Goal: Browse casually

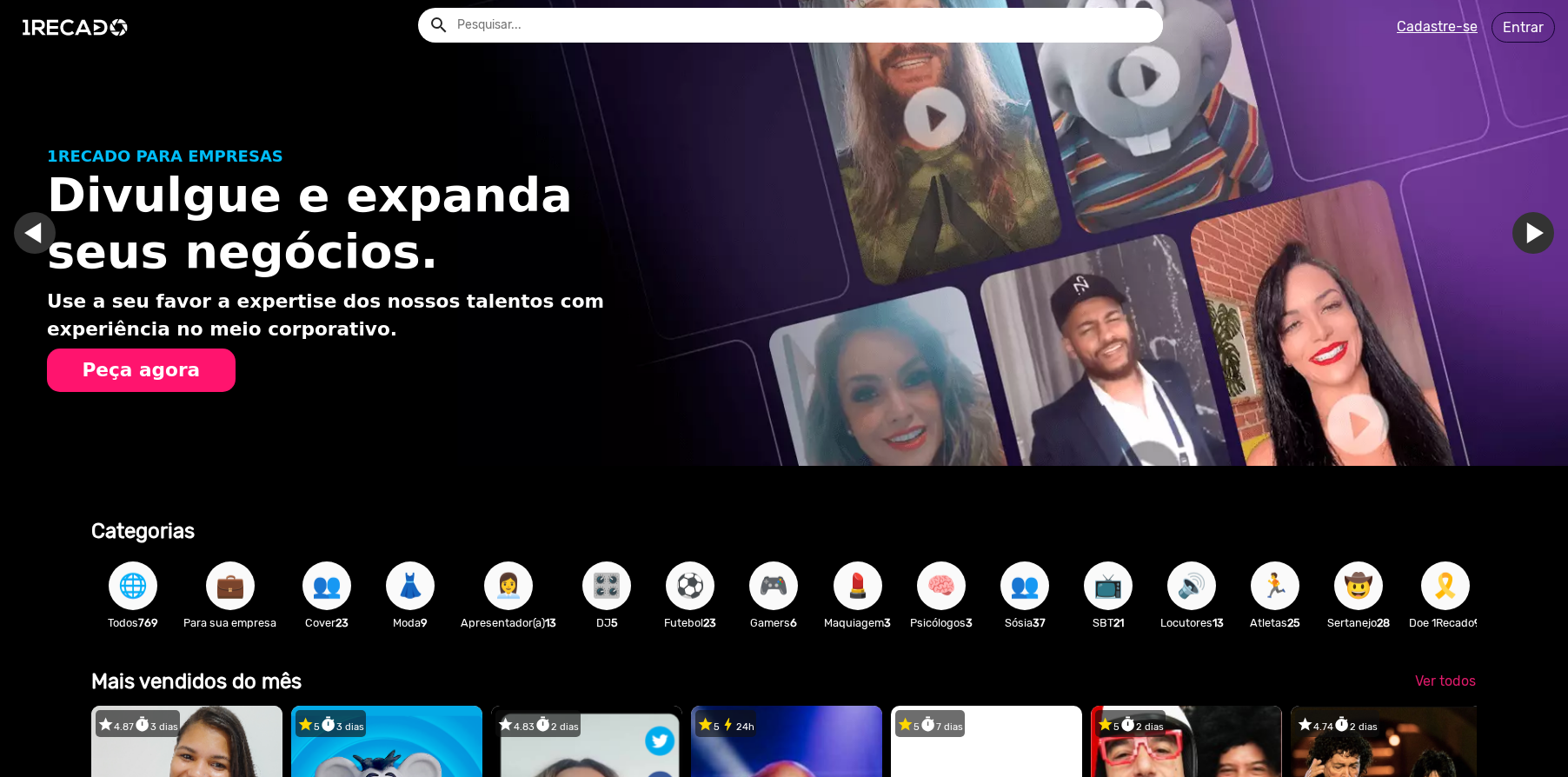
click at [521, 29] on input "text" at bounding box center [803, 25] width 719 height 34
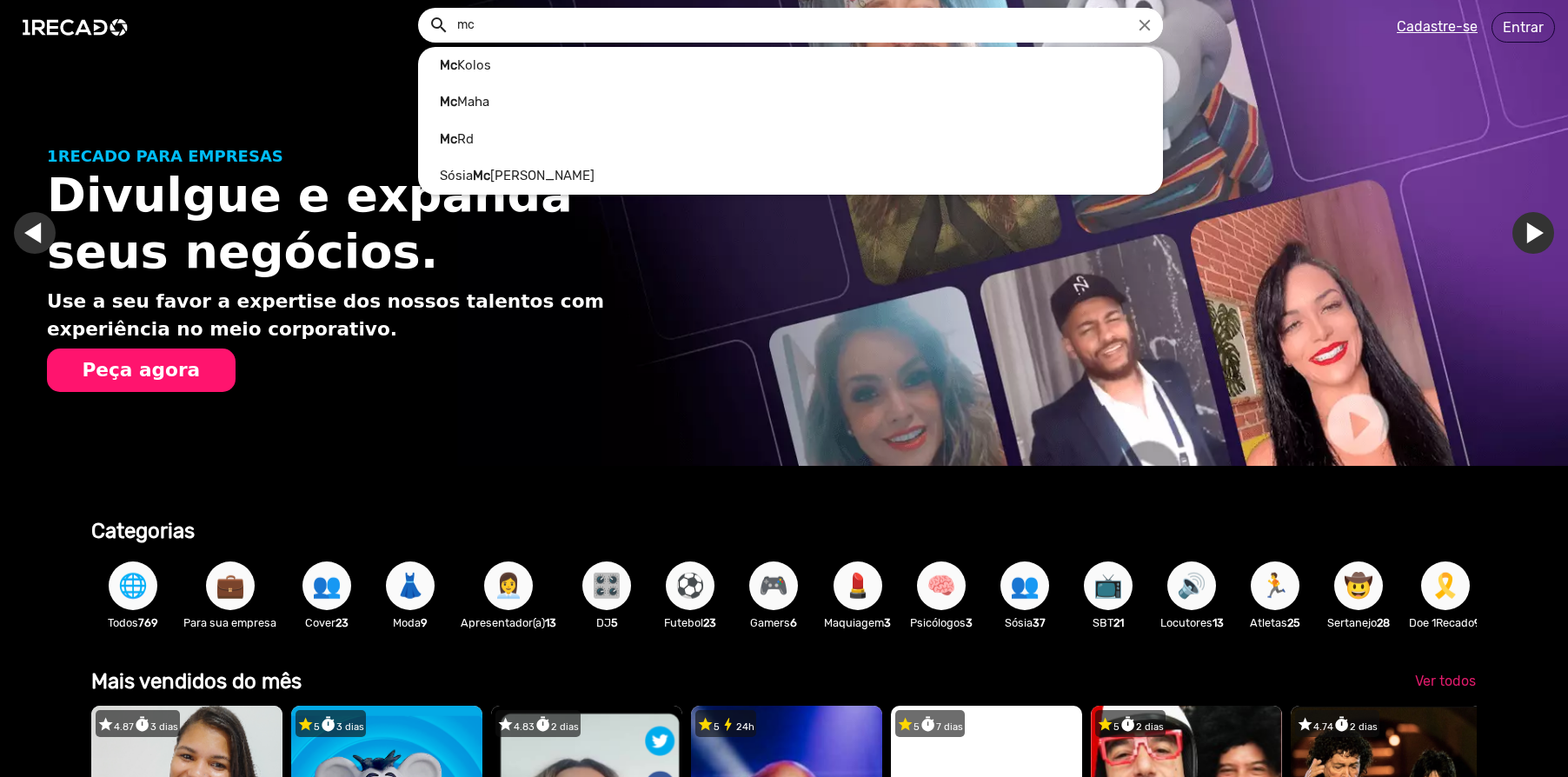
scroll to position [0, 3137]
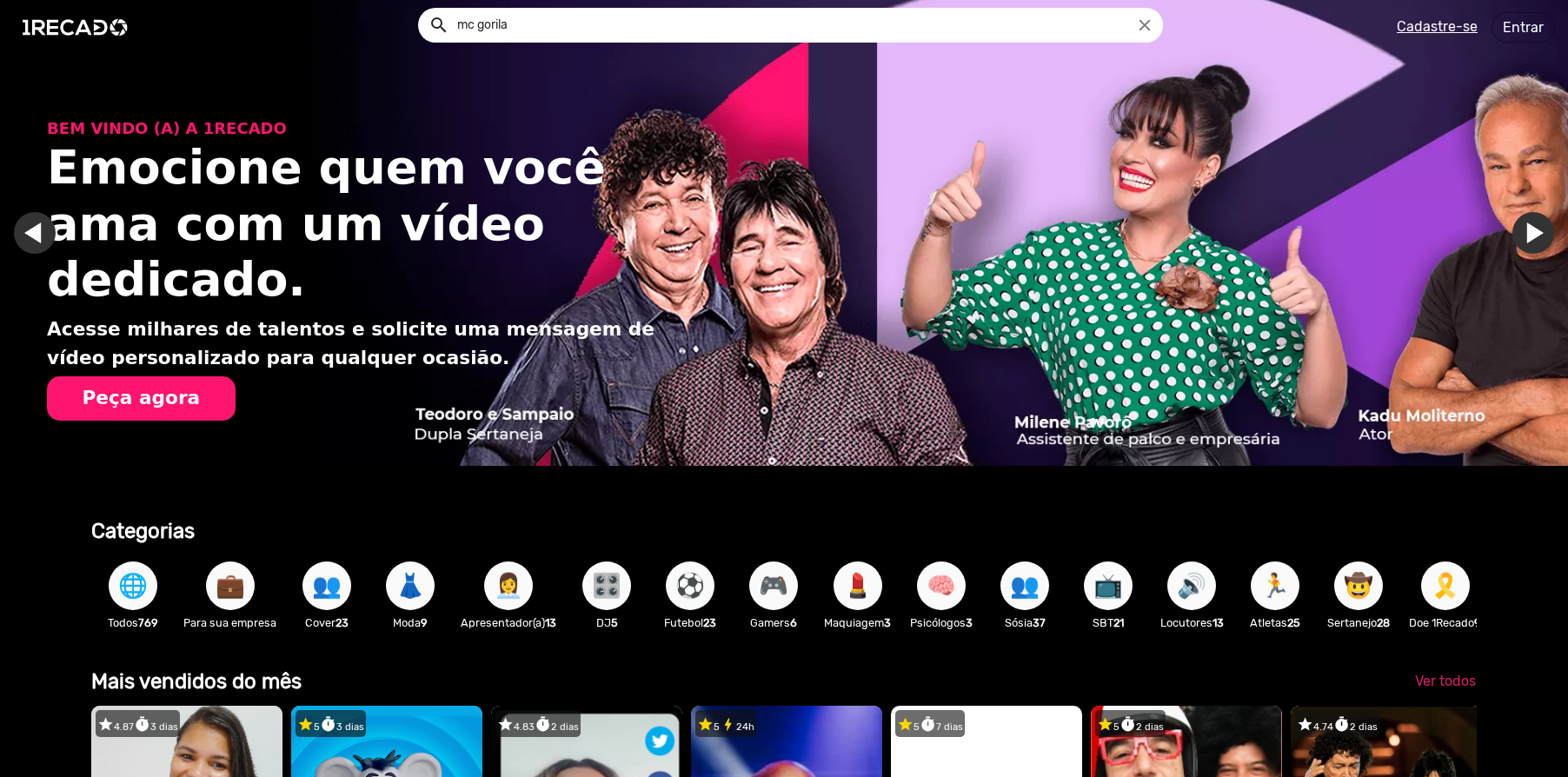
click at [437, 24] on button "search" at bounding box center [438, 24] width 31 height 31
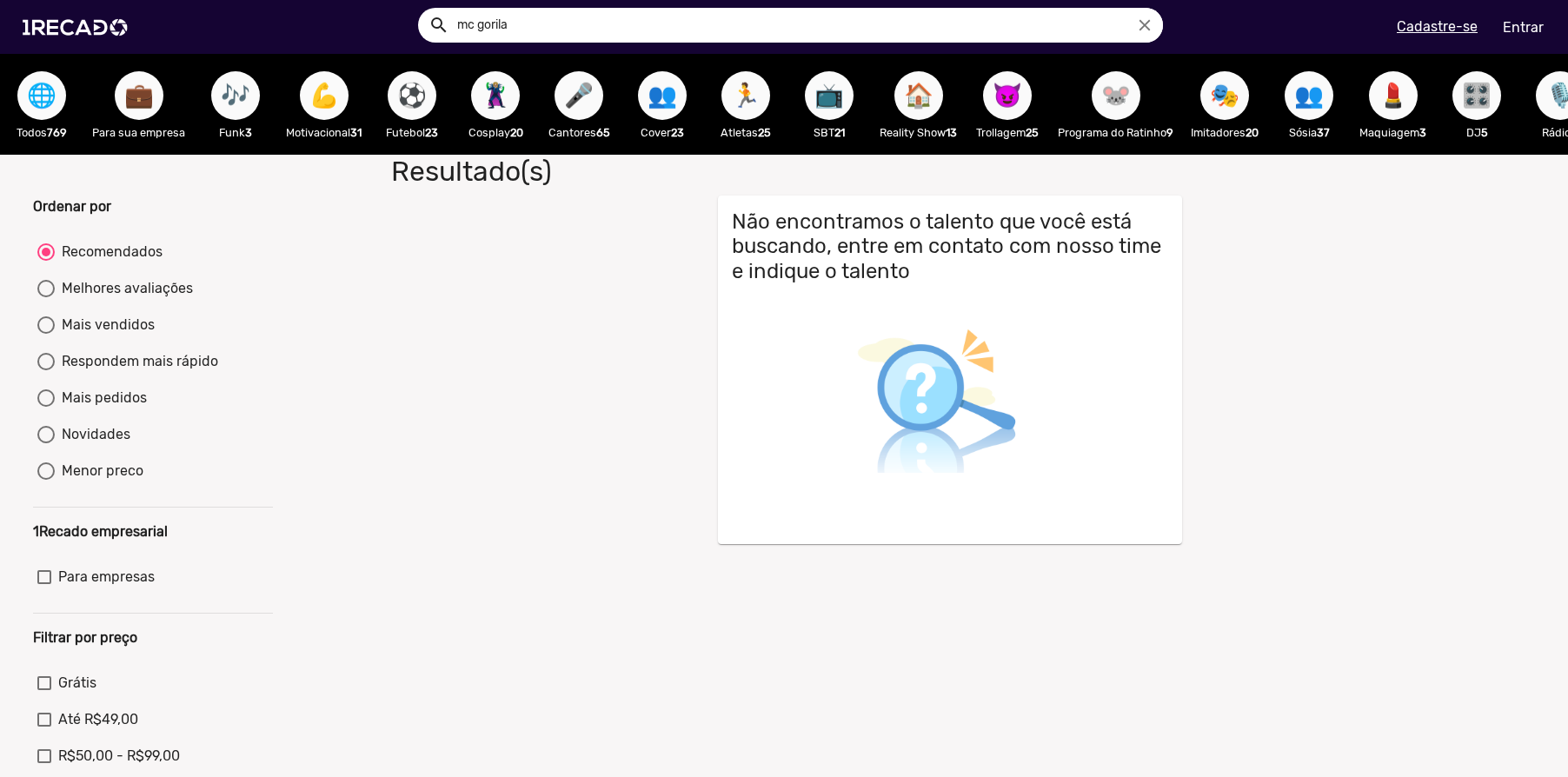
drag, startPoint x: 516, startPoint y: 19, endPoint x: 485, endPoint y: 19, distance: 31.0
click at [485, 19] on input "mc gorila" at bounding box center [803, 25] width 719 height 34
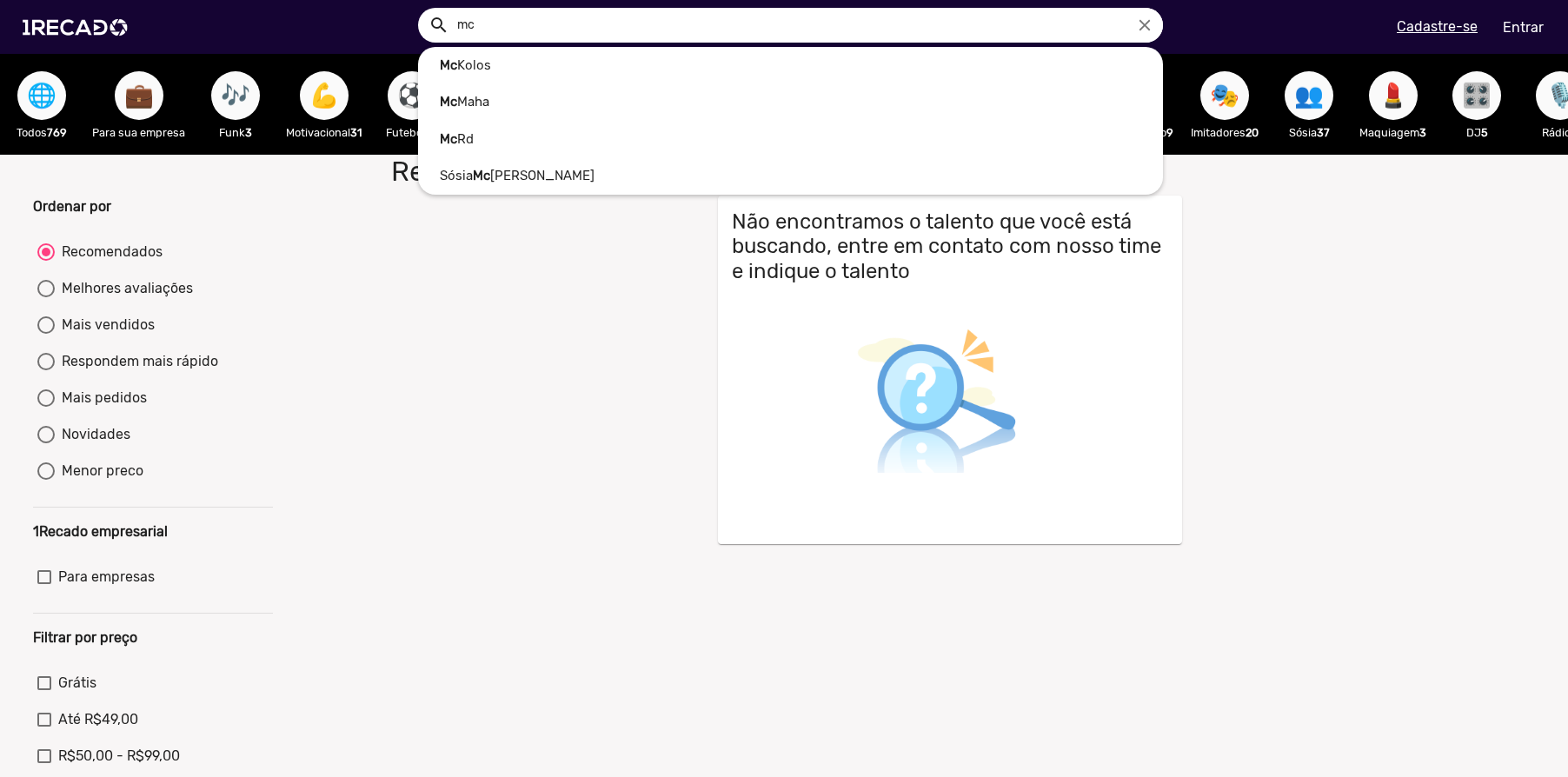
type input "mc"
click at [437, 24] on button "search" at bounding box center [438, 24] width 31 height 31
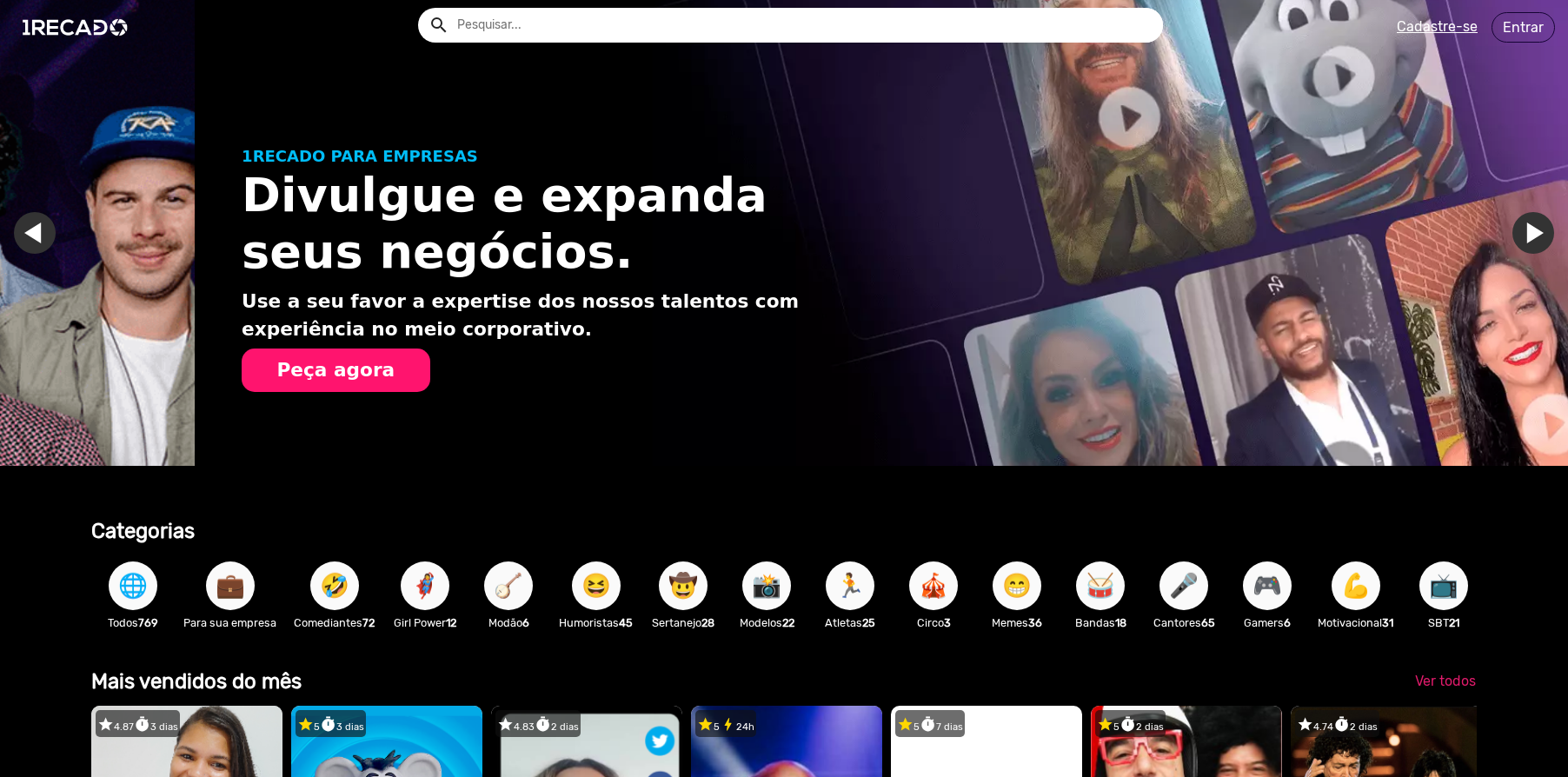
scroll to position [0, 1568]
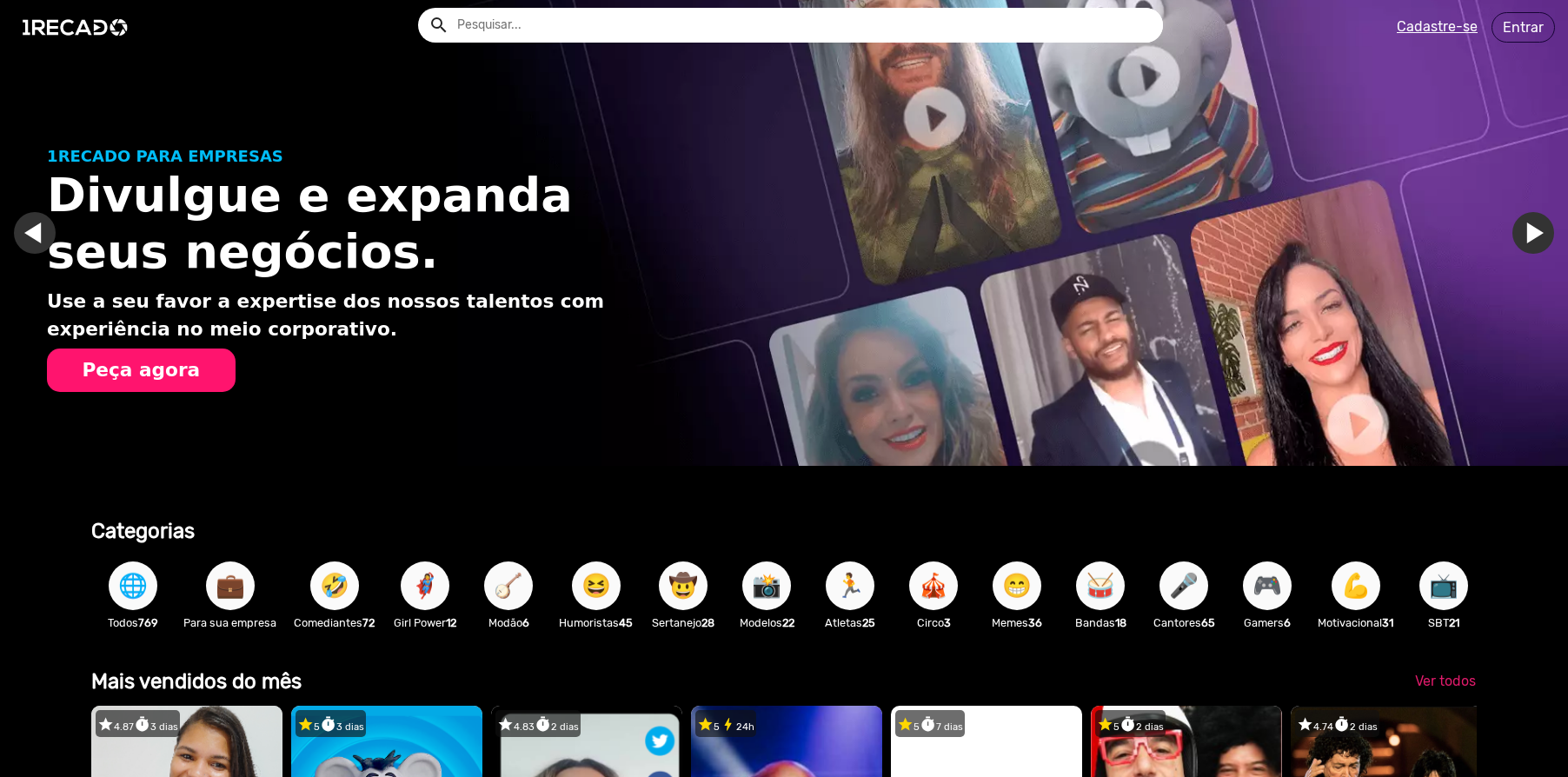
click at [337, 598] on span "🤣" at bounding box center [335, 586] width 30 height 49
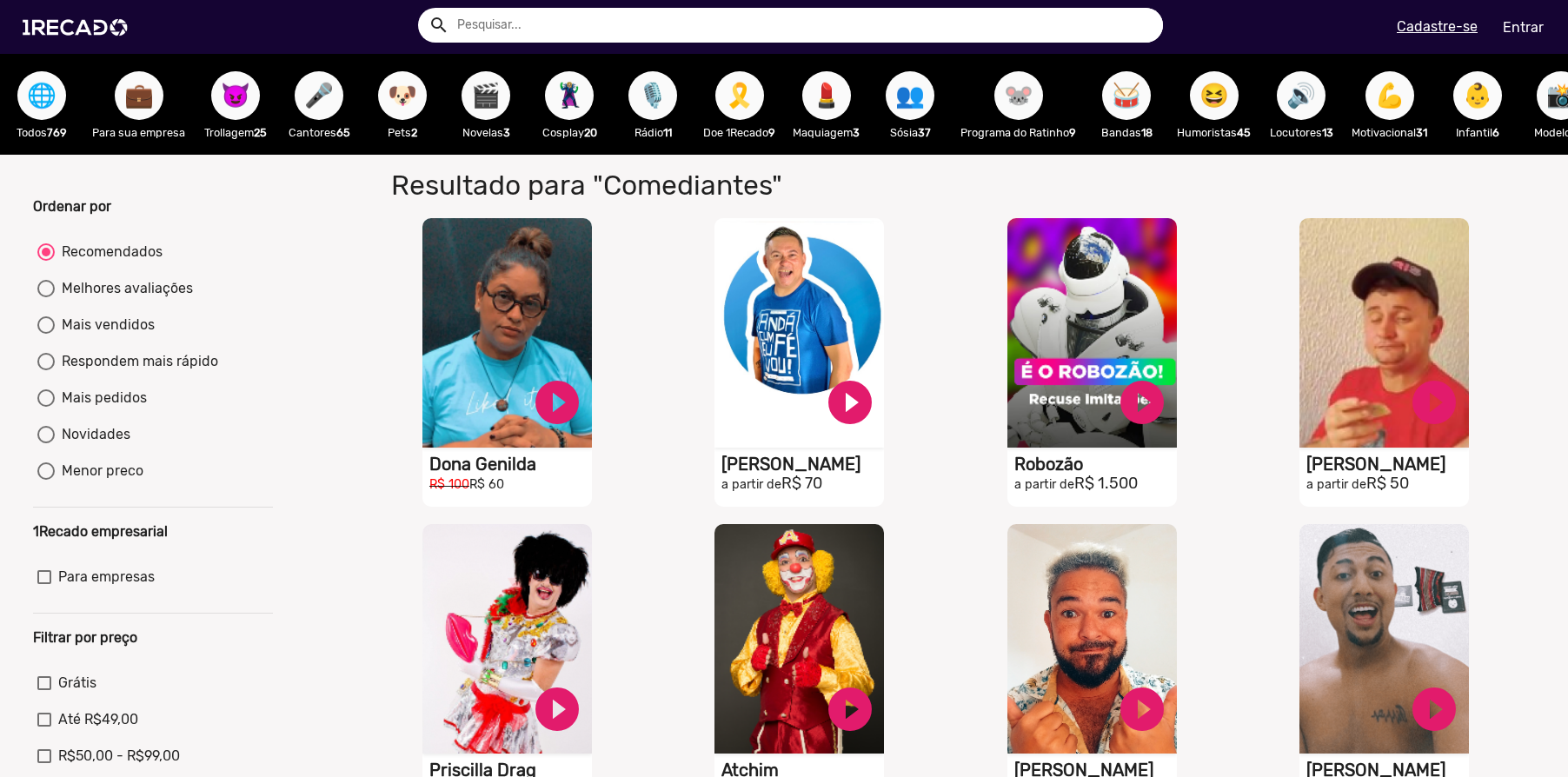
click at [423, 102] on button "🐶" at bounding box center [403, 96] width 49 height 49
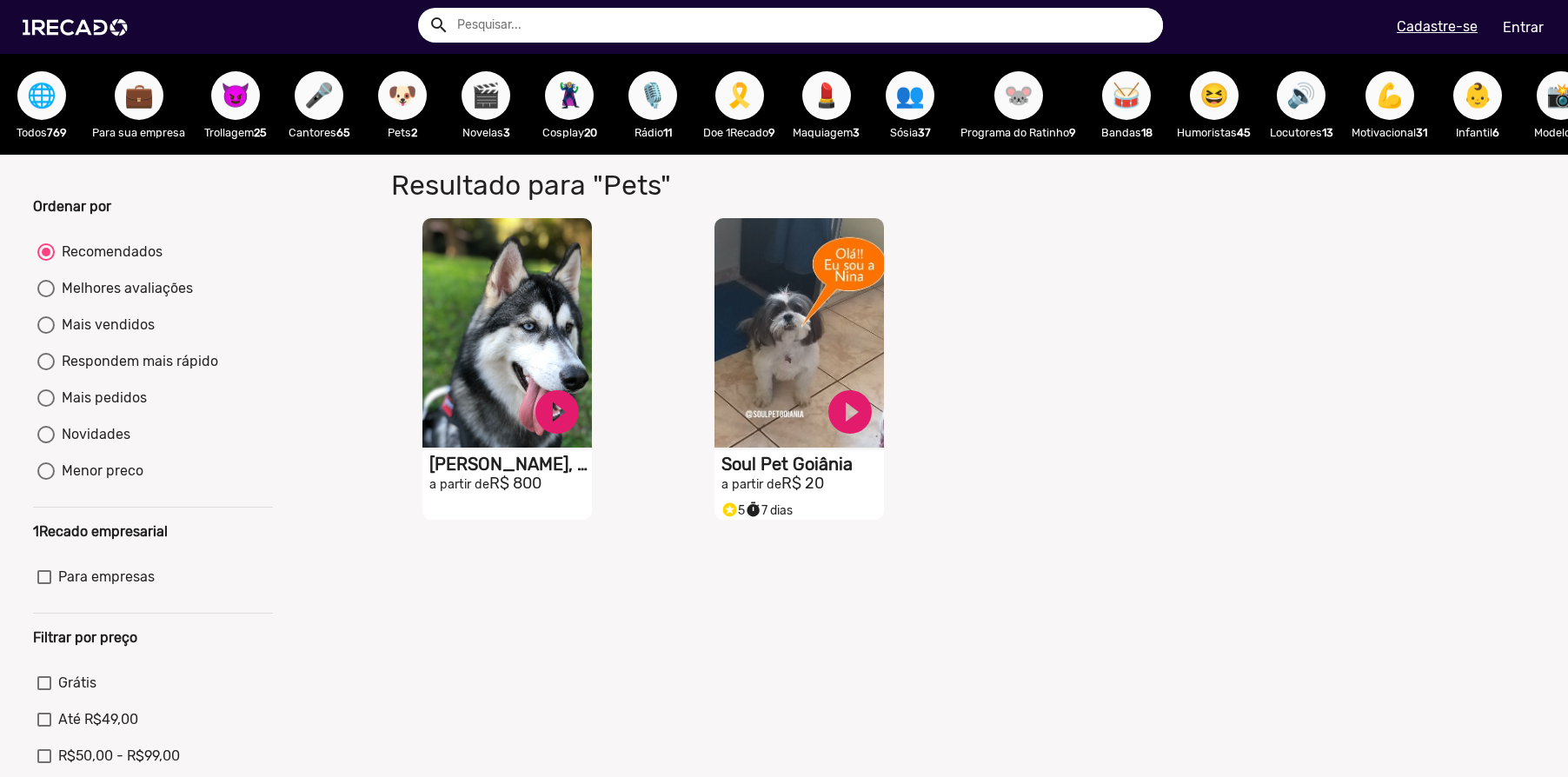
click at [490, 108] on span "🎬" at bounding box center [486, 96] width 30 height 49
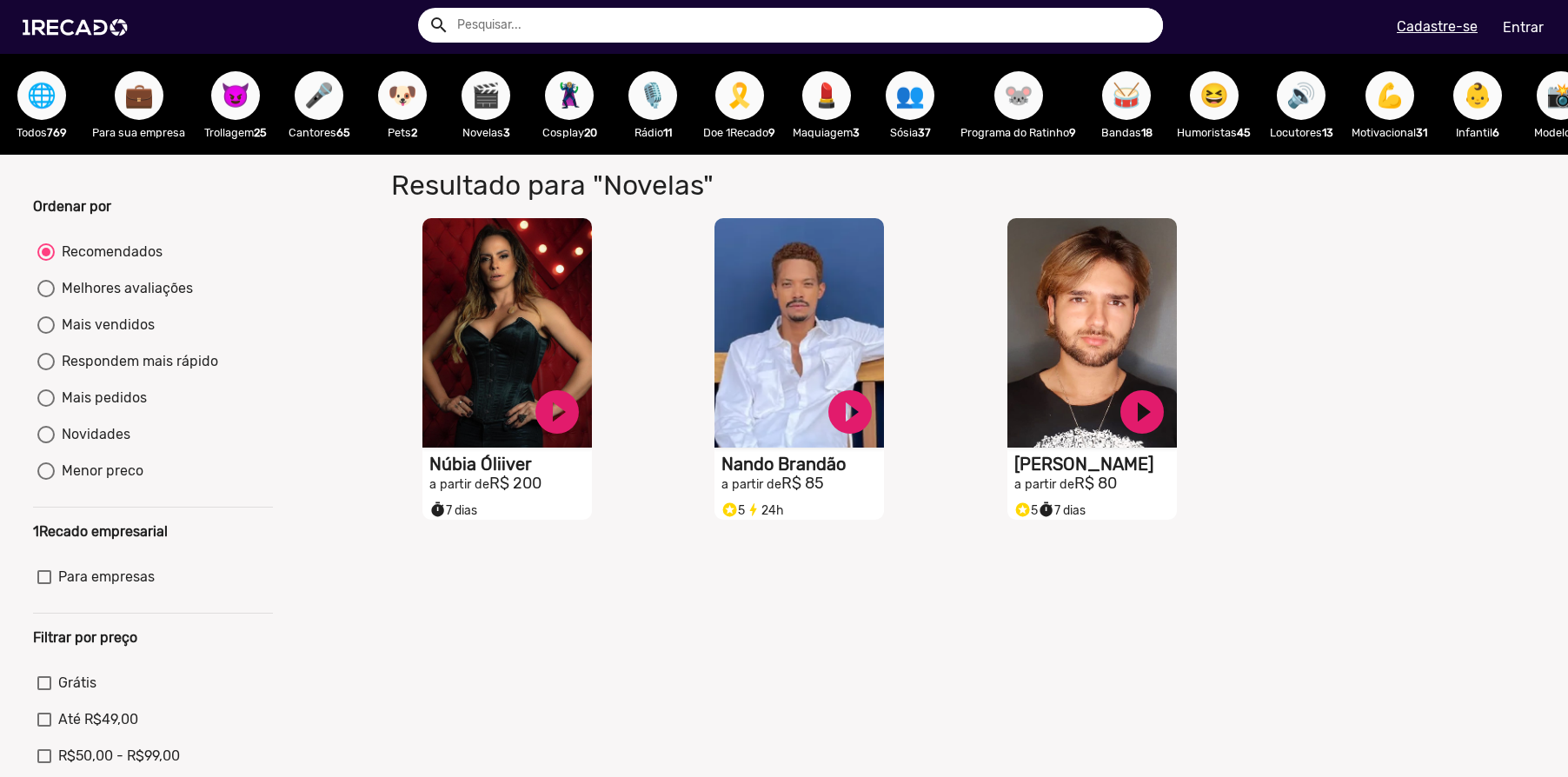
click at [1024, 106] on span "🐭" at bounding box center [1018, 96] width 30 height 49
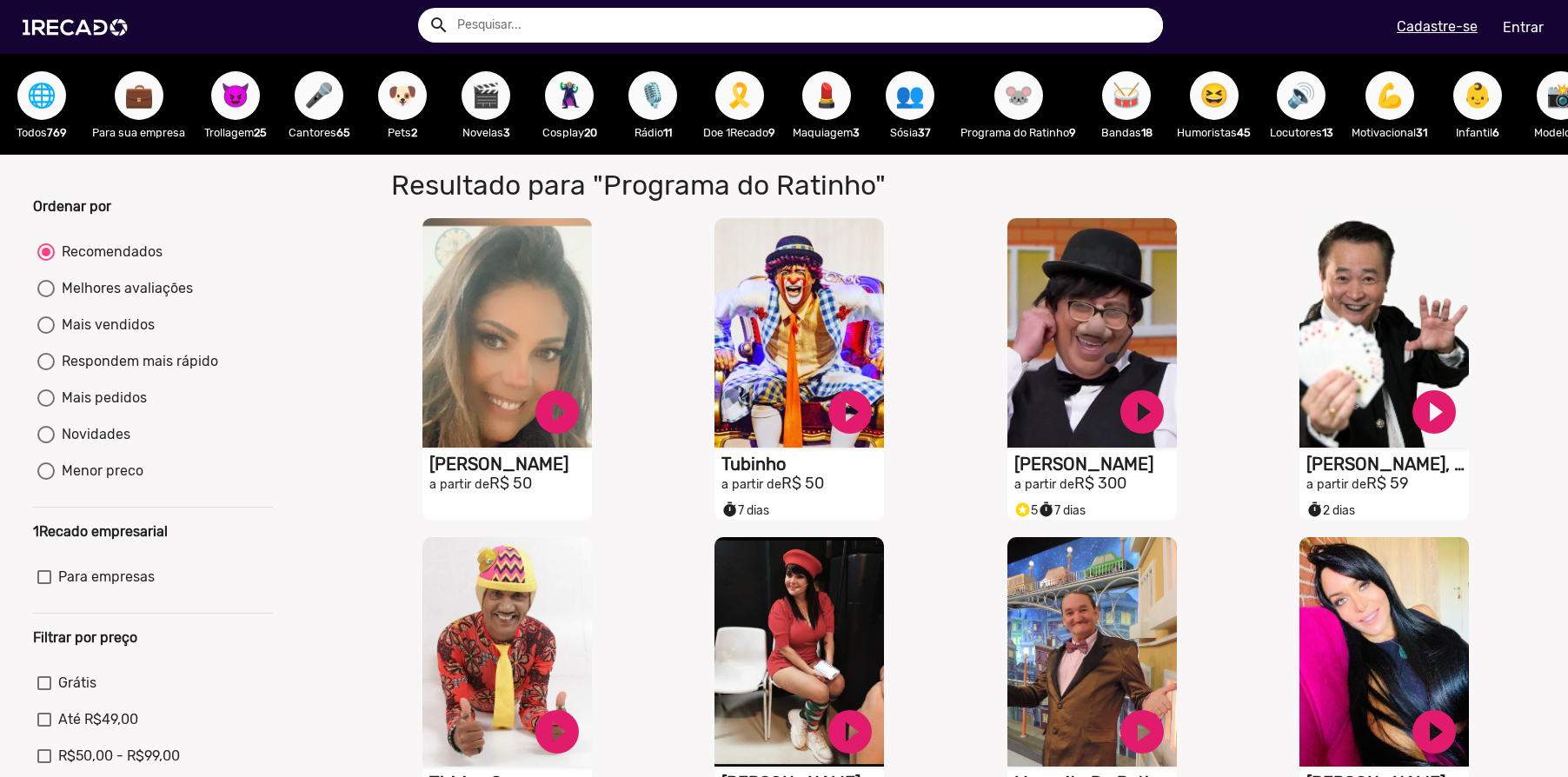
click at [1135, 99] on span "🥁" at bounding box center [1126, 96] width 30 height 49
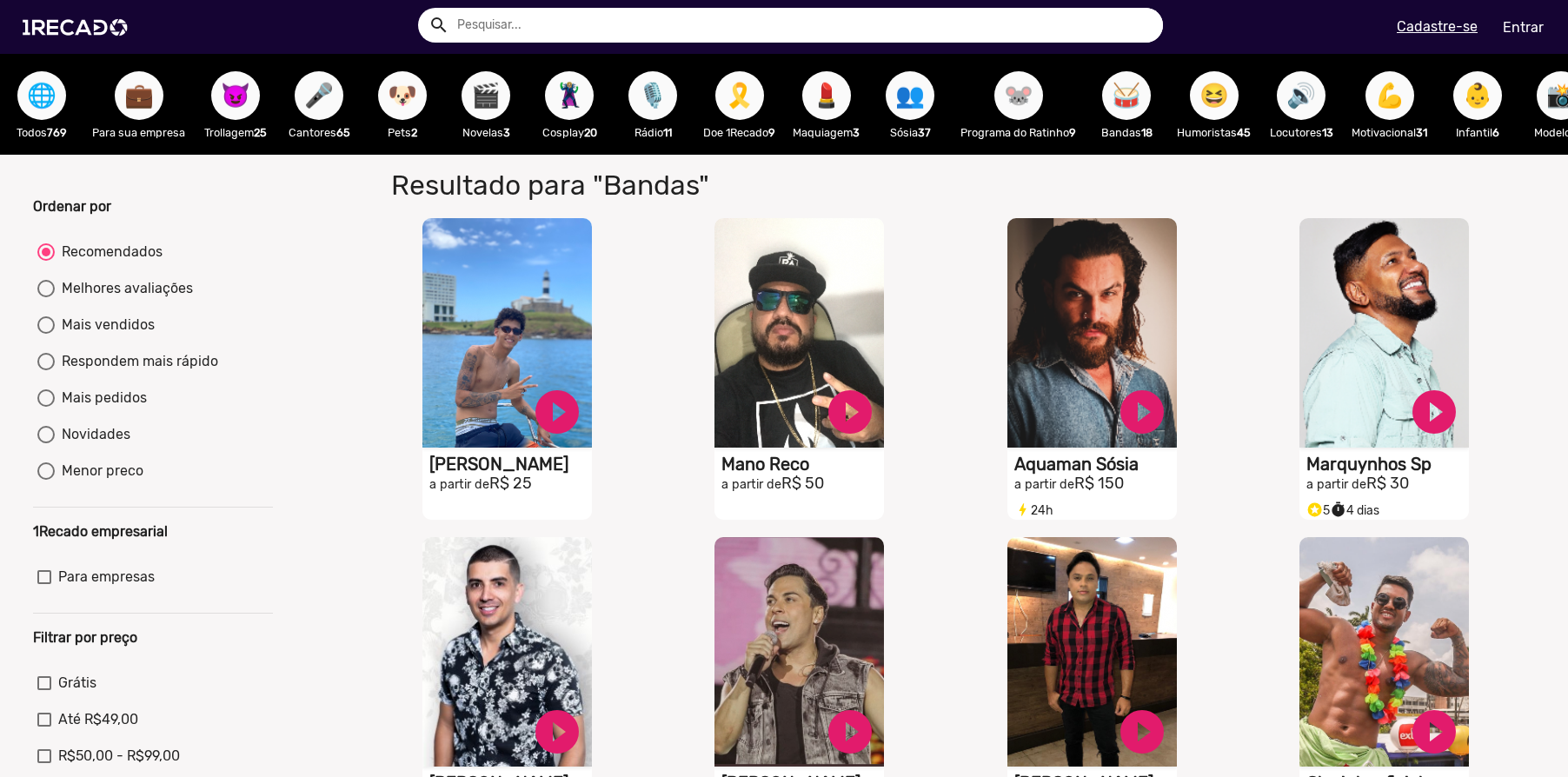
click at [1230, 106] on span "😆" at bounding box center [1214, 96] width 30 height 49
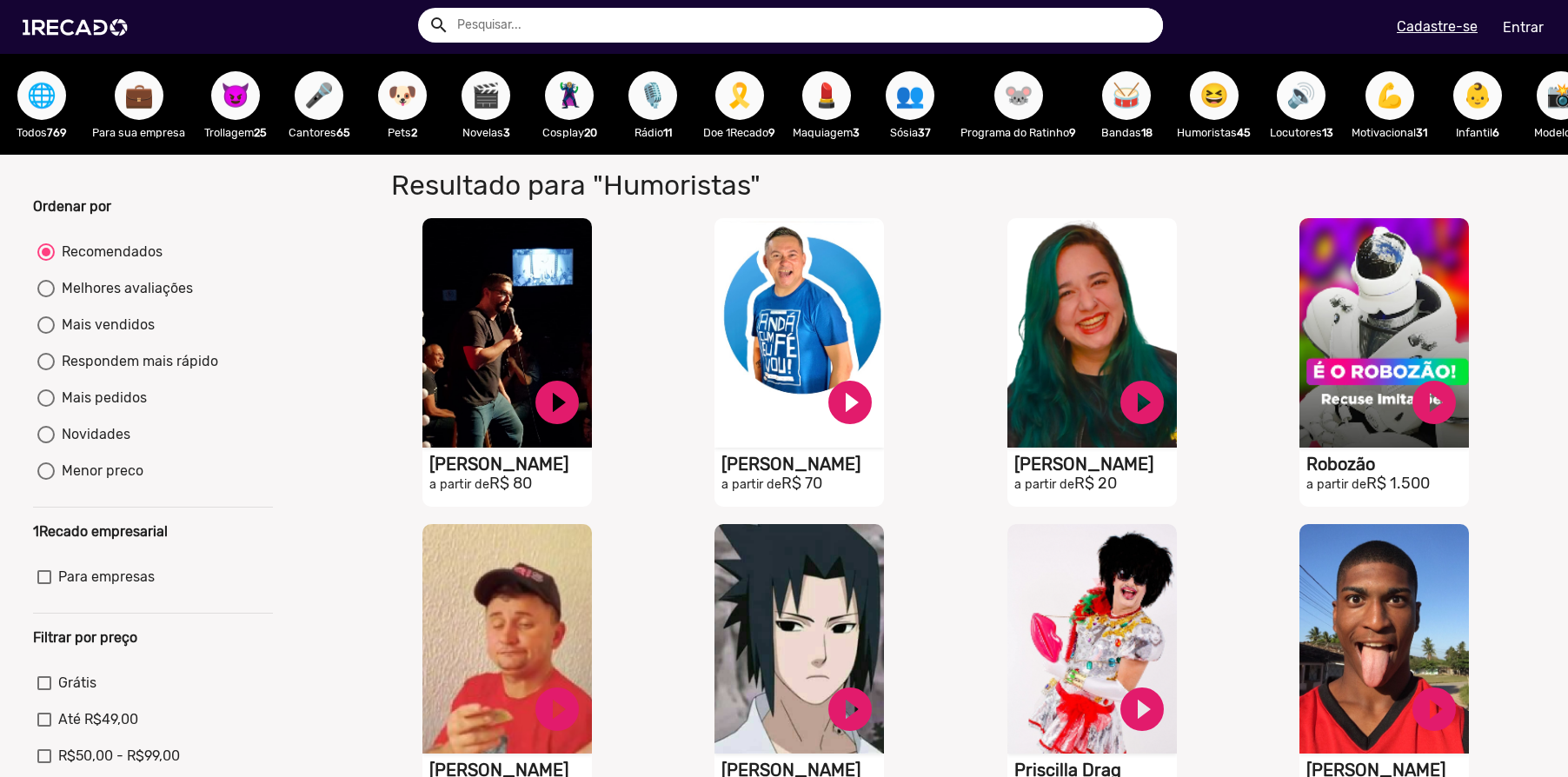
click at [1316, 99] on span "🔊" at bounding box center [1301, 96] width 30 height 49
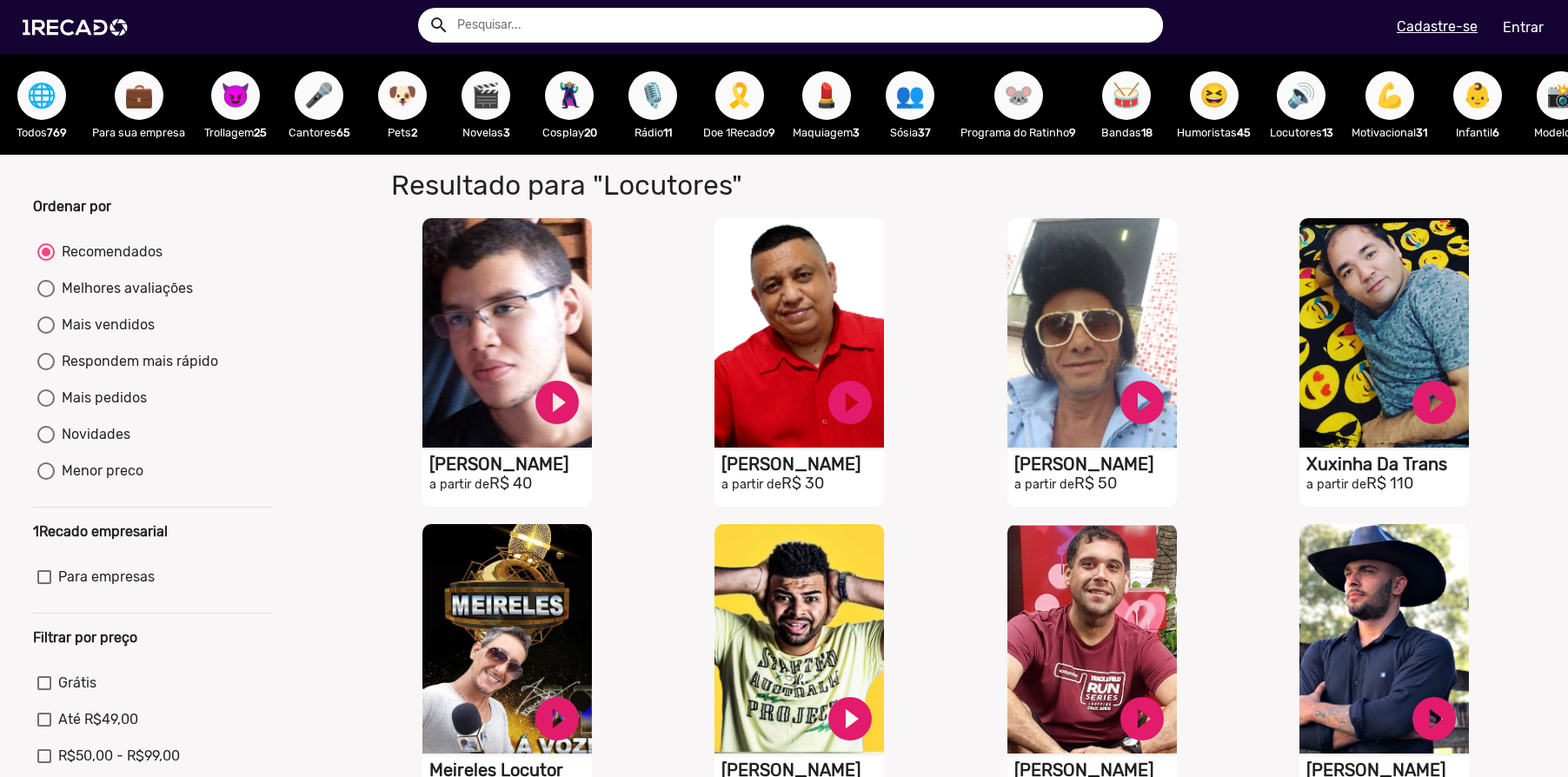
click at [1385, 97] on button "💪" at bounding box center [1390, 96] width 49 height 49
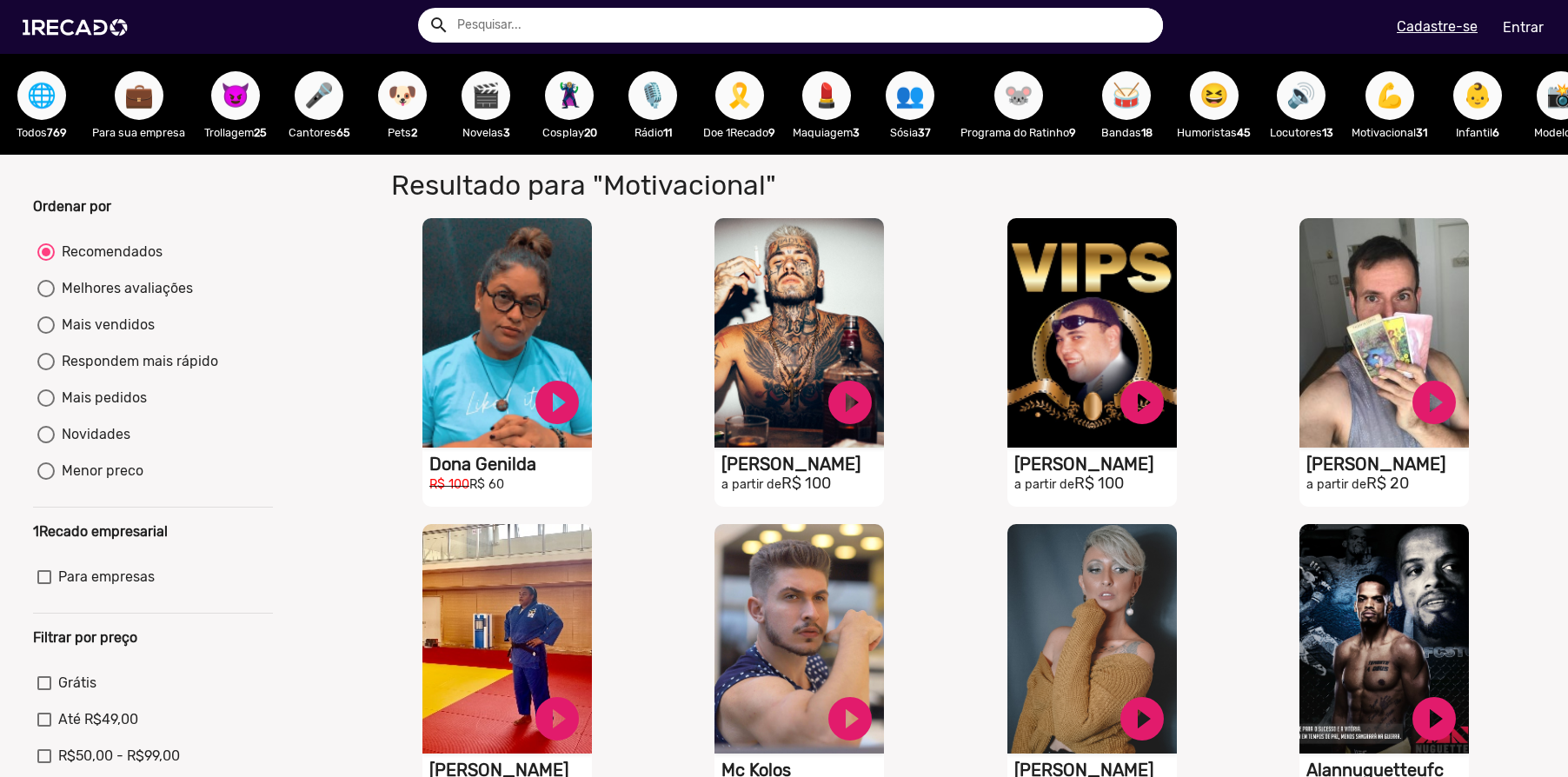
click at [1478, 116] on button "👶" at bounding box center [1478, 96] width 49 height 49
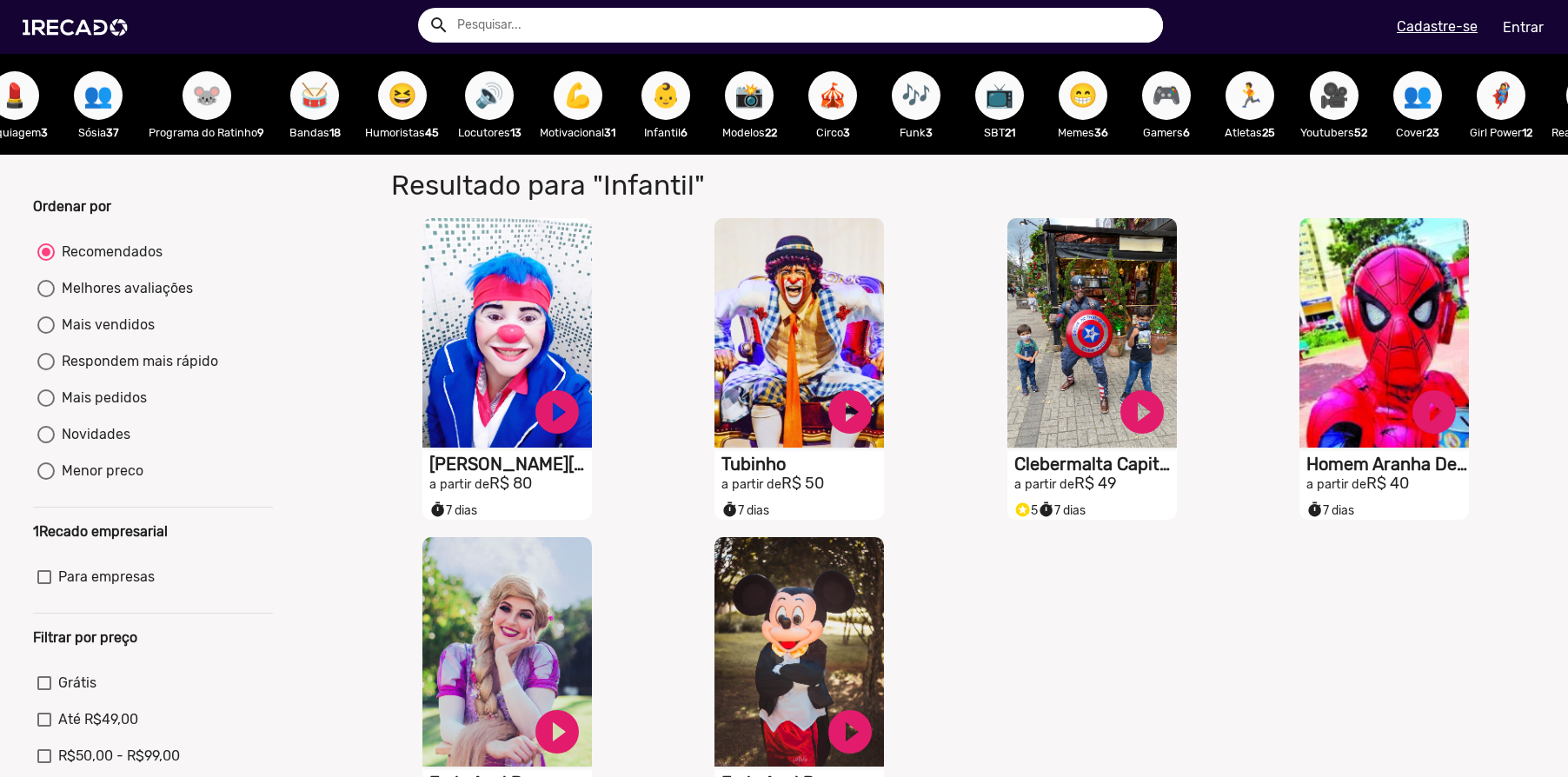
scroll to position [0, 823]
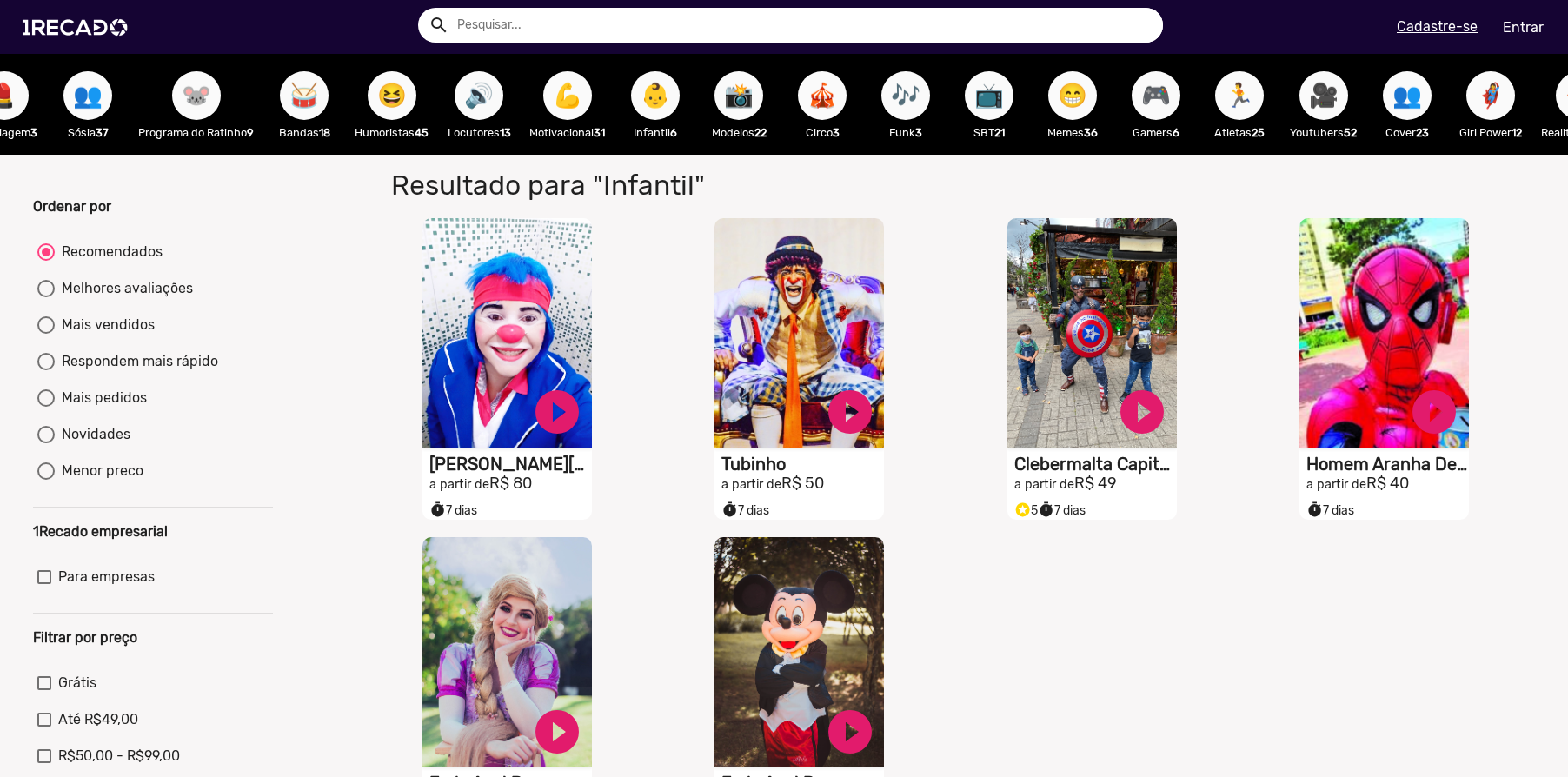
click at [1004, 95] on span "📺" at bounding box center [989, 96] width 30 height 49
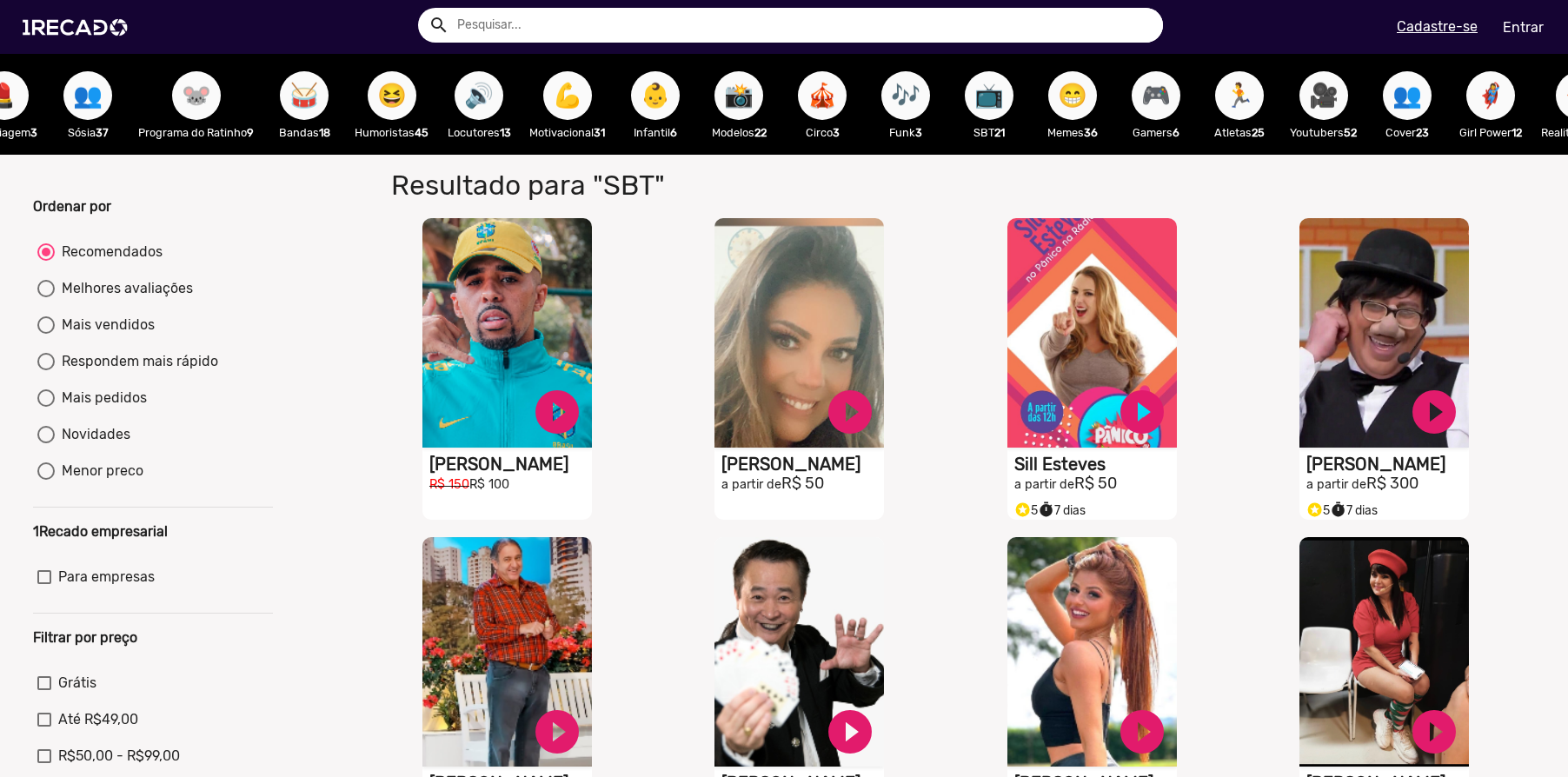
scroll to position [0, 1988]
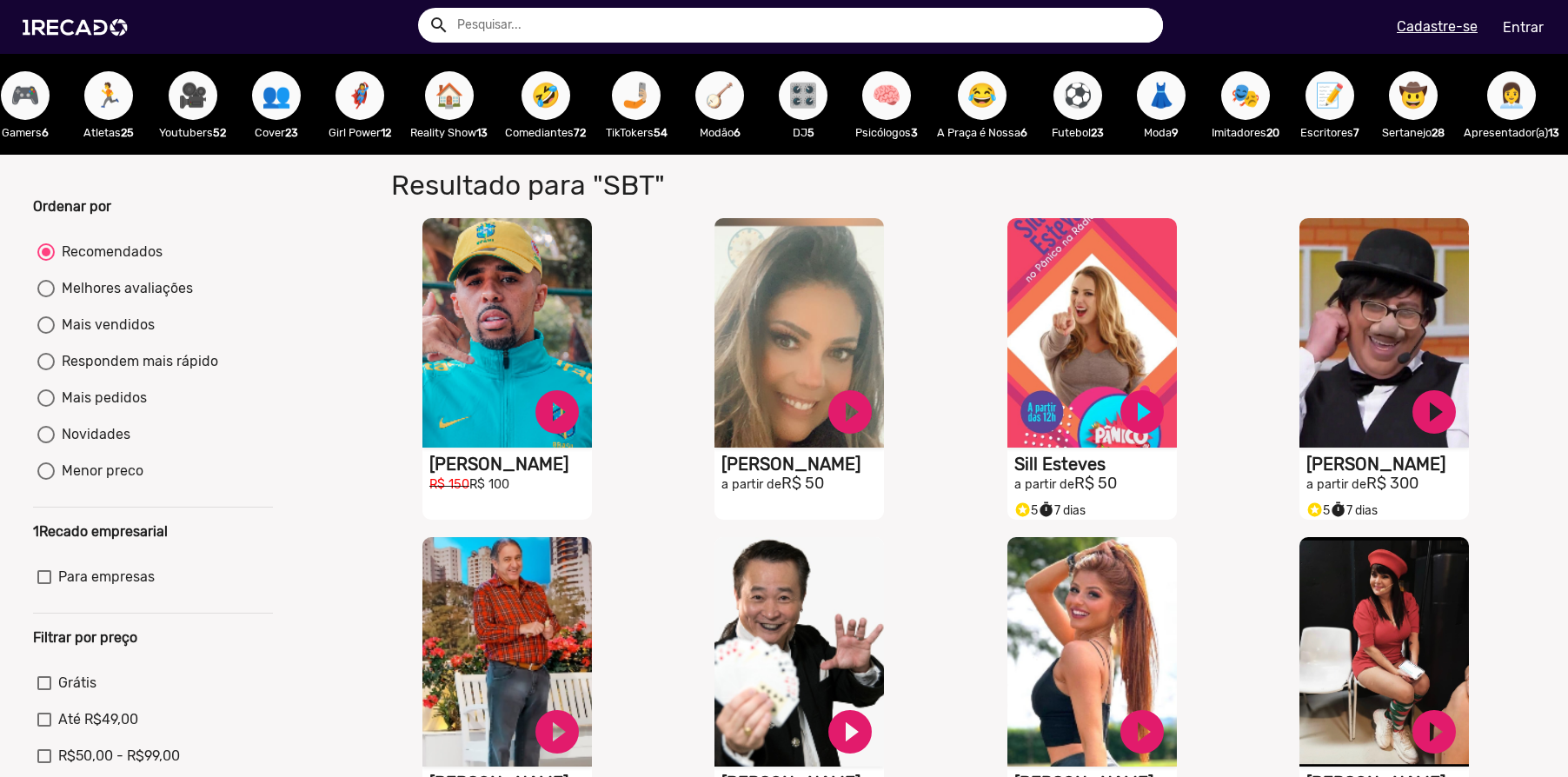
click at [446, 102] on span "🏠" at bounding box center [449, 96] width 30 height 49
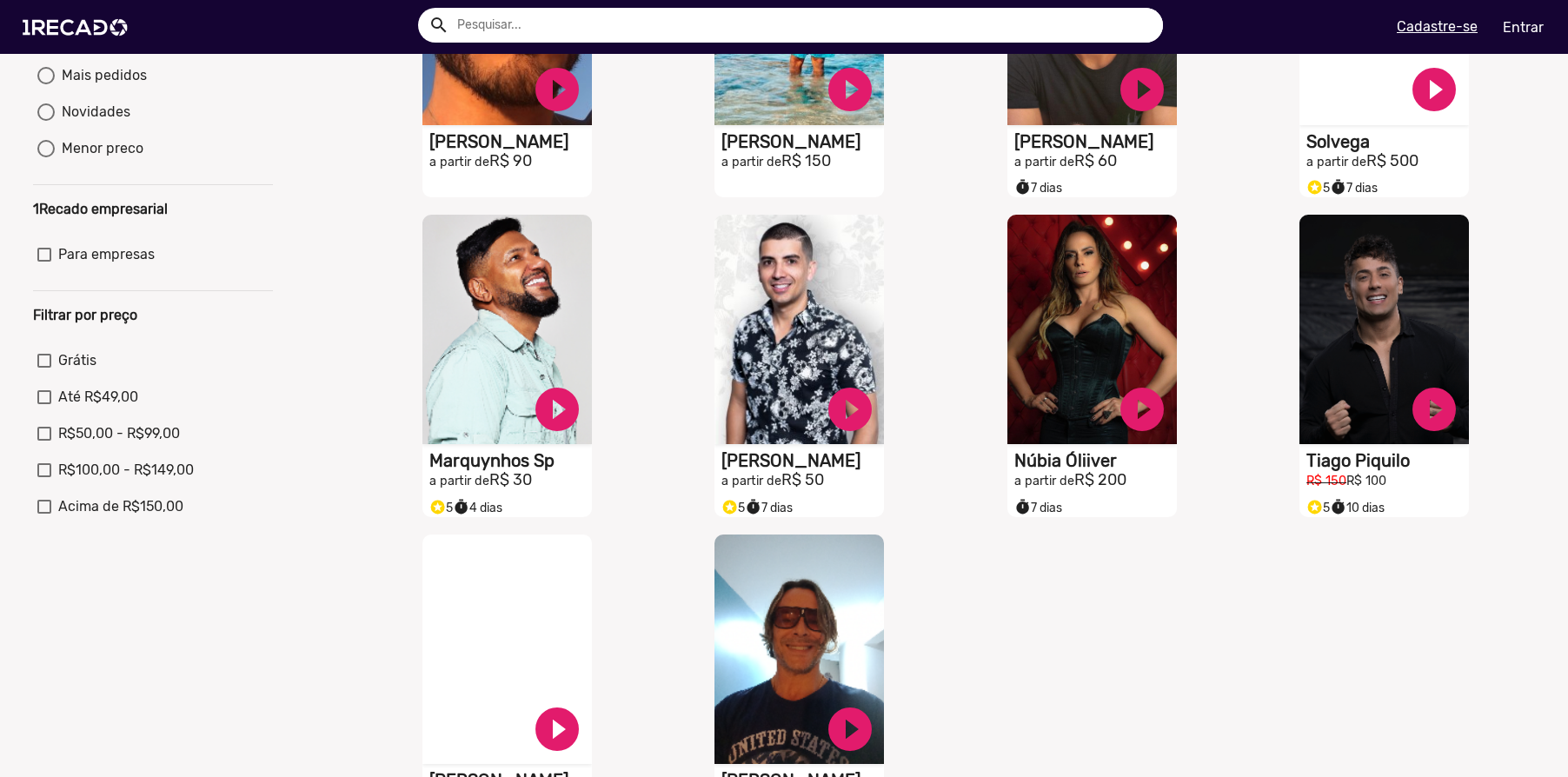
scroll to position [321, 0]
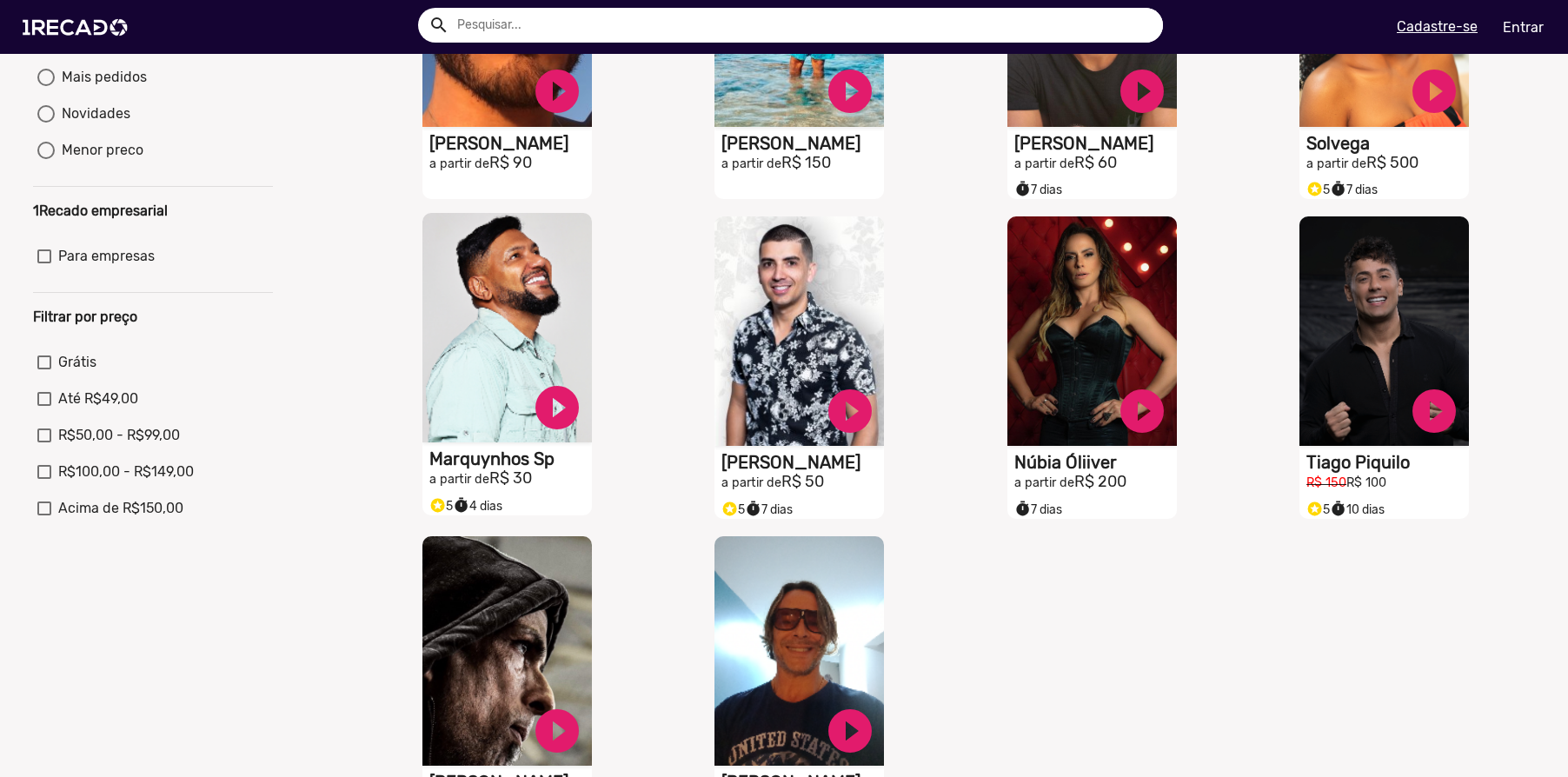
click at [509, 289] on video "S1RECADO vídeos dedicados para fãs e empresas" at bounding box center [507, 327] width 170 height 229
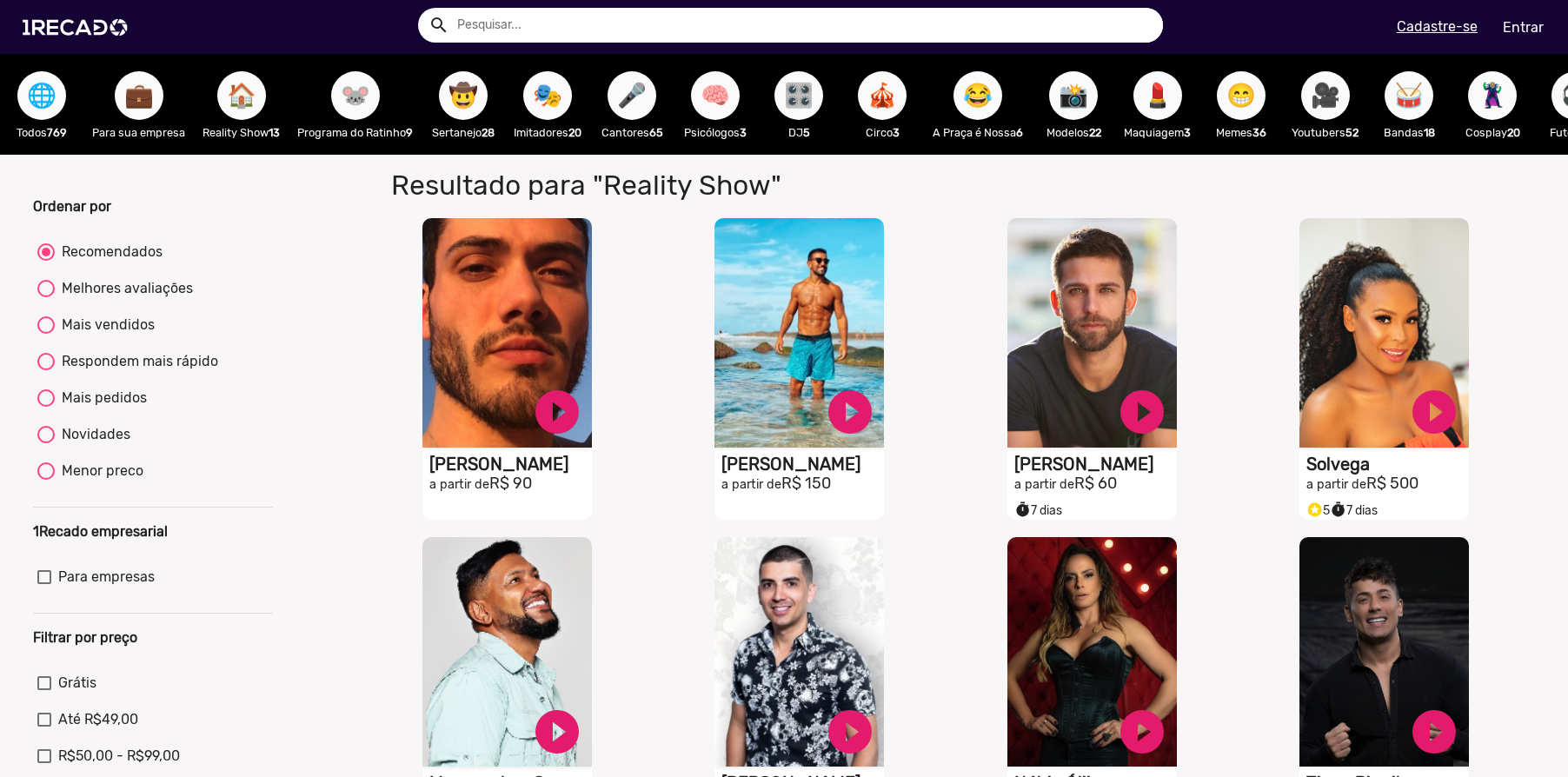
click at [1340, 107] on span "🎥" at bounding box center [1326, 96] width 30 height 49
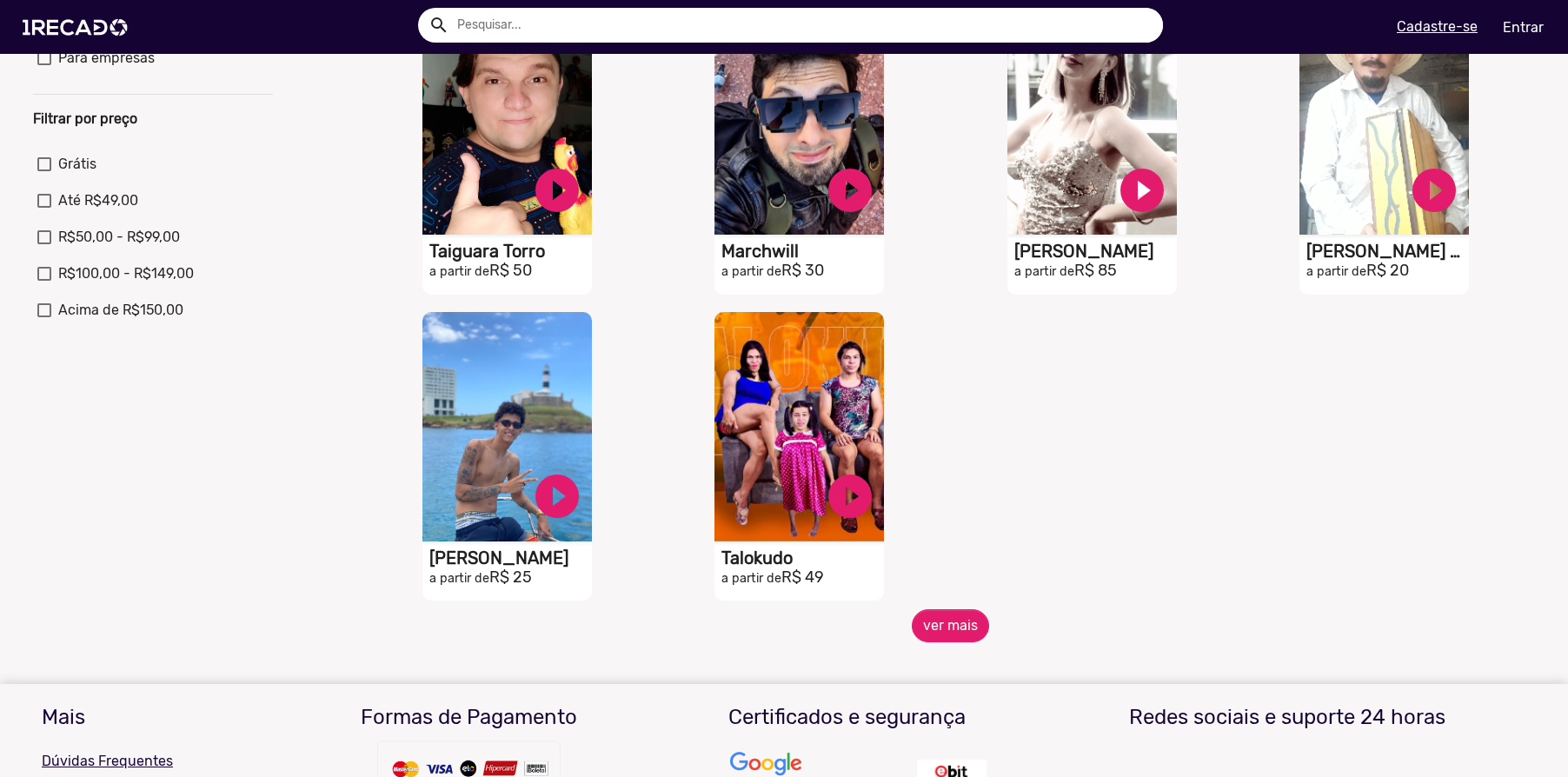
scroll to position [514, 0]
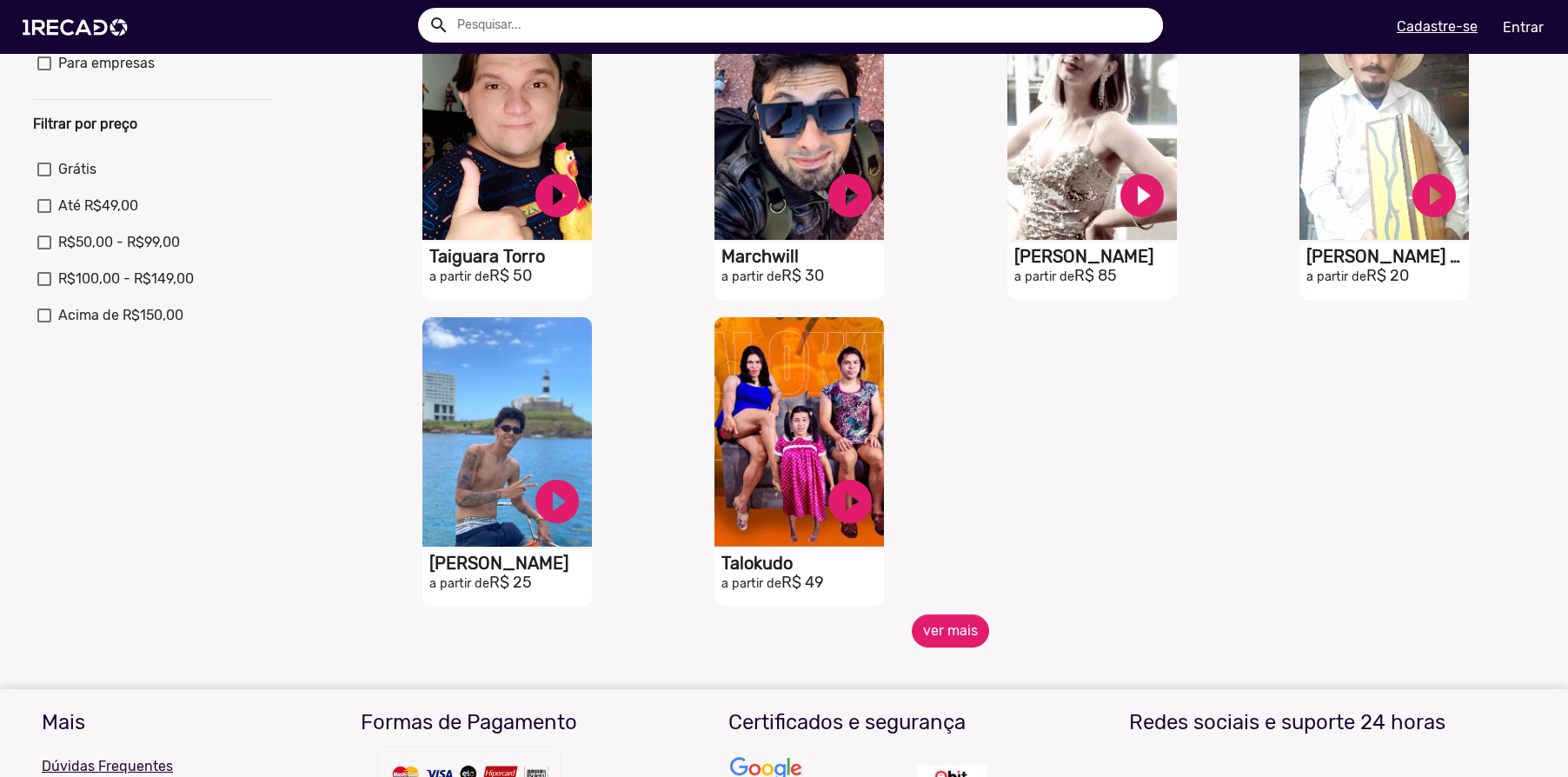
click at [983, 646] on button "ver mais" at bounding box center [950, 631] width 77 height 33
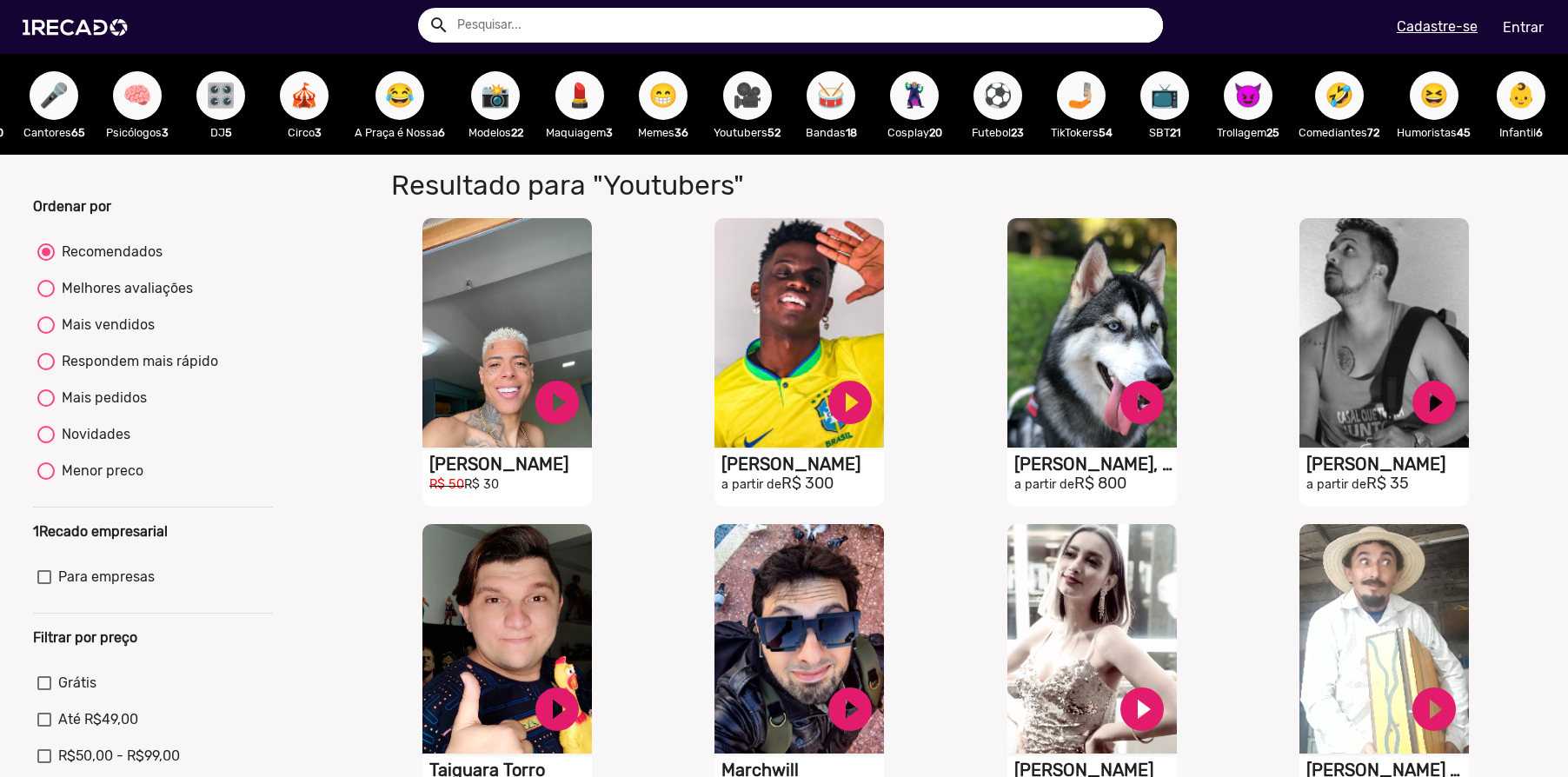
scroll to position [0, 592]
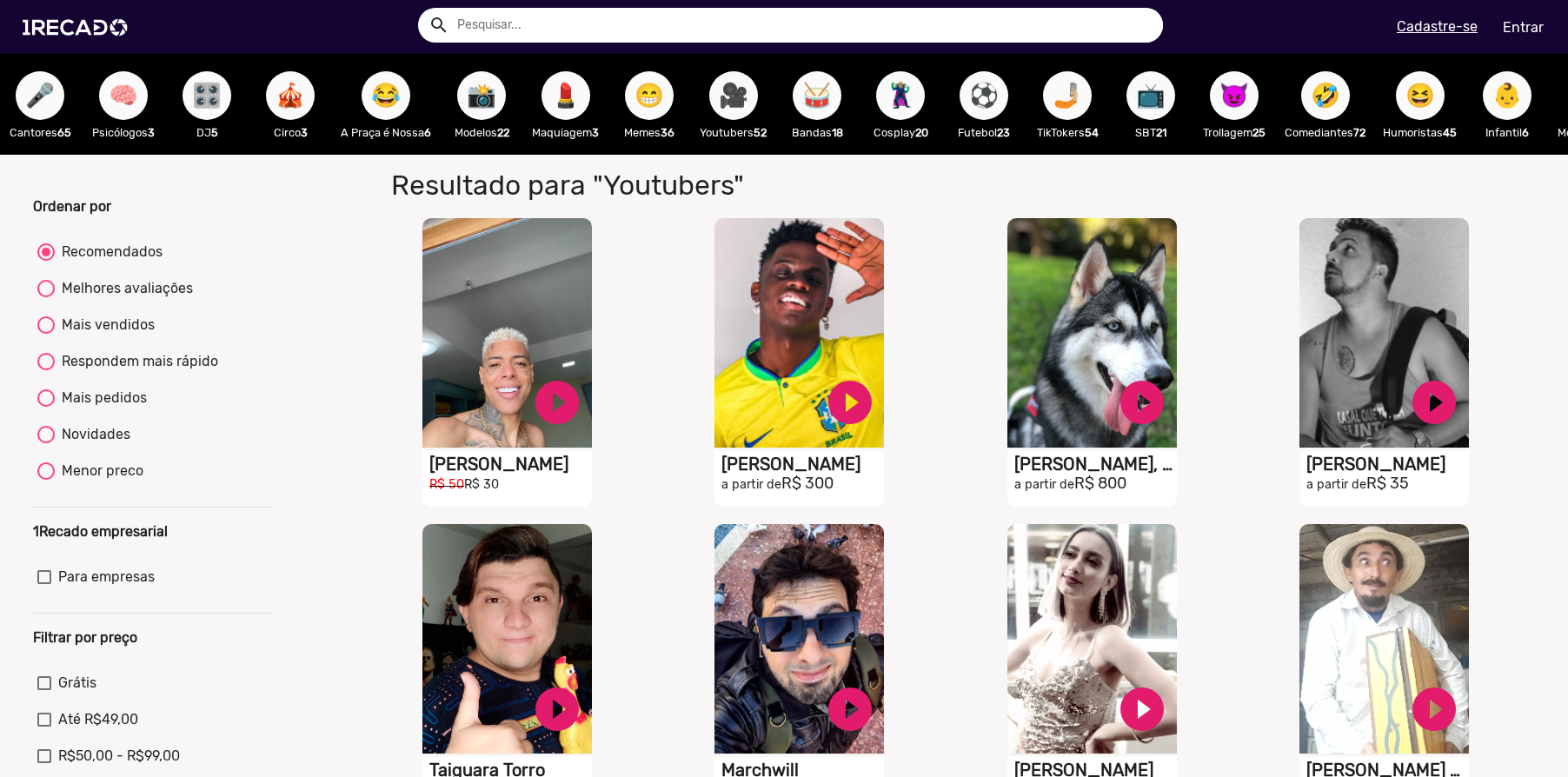
click at [916, 99] on span "🦹🏼‍♀️" at bounding box center [901, 96] width 30 height 49
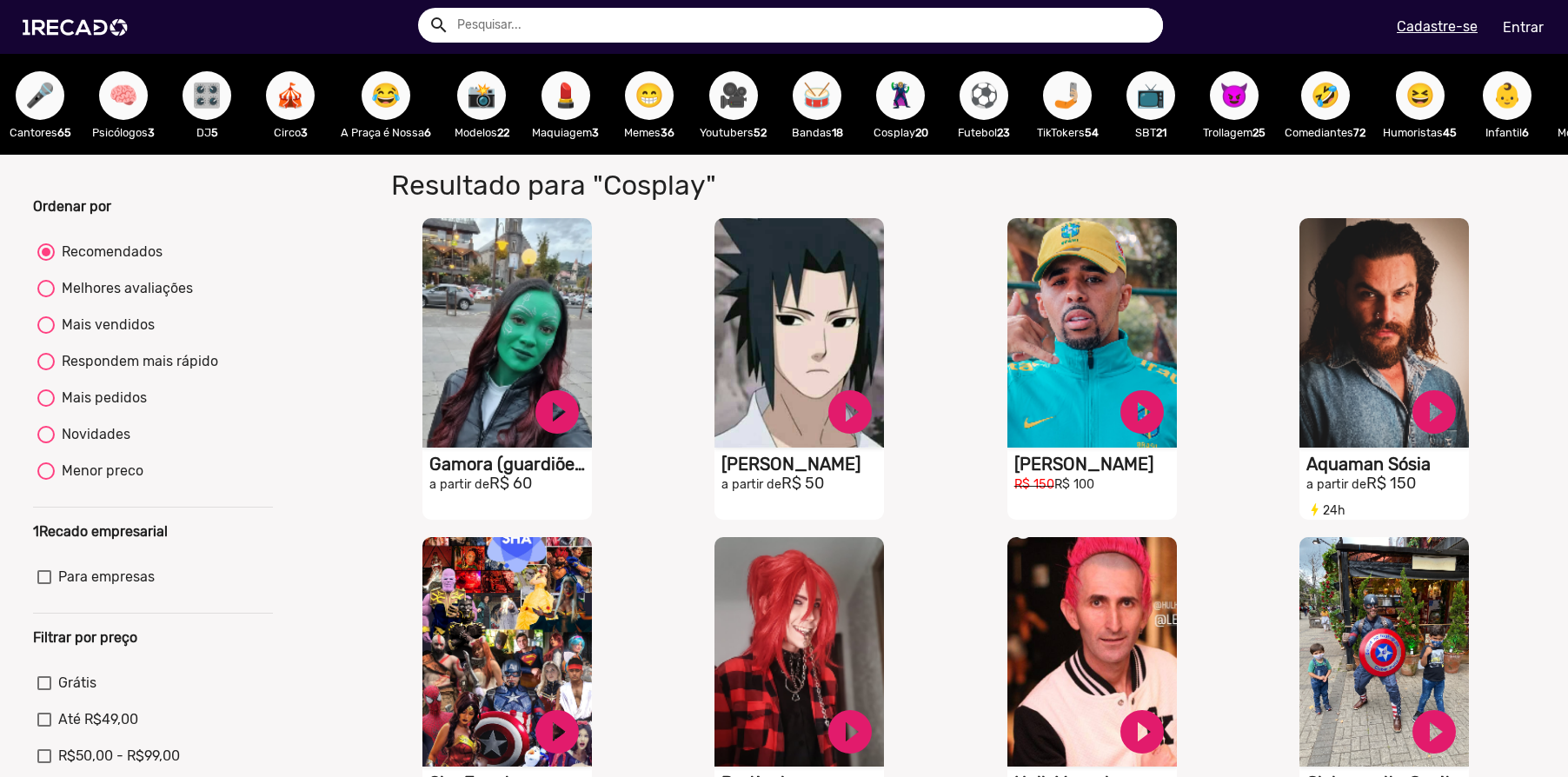
click at [991, 94] on span "⚽" at bounding box center [984, 96] width 30 height 49
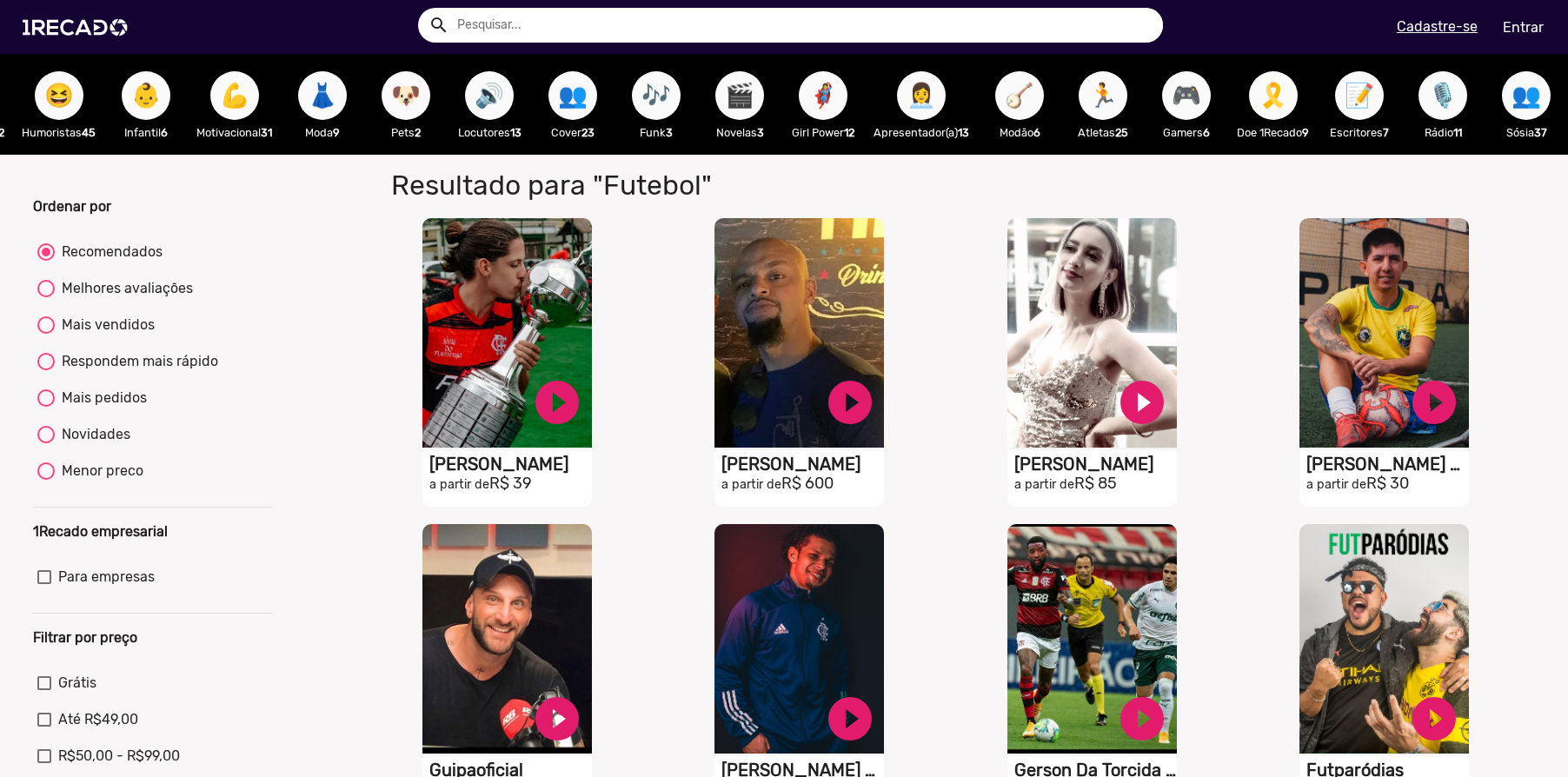
scroll to position [0, 1988]
click at [1500, 100] on div "👥 Sósia 37" at bounding box center [1526, 103] width 83 height 101
click at [1521, 98] on span "👥" at bounding box center [1526, 96] width 30 height 49
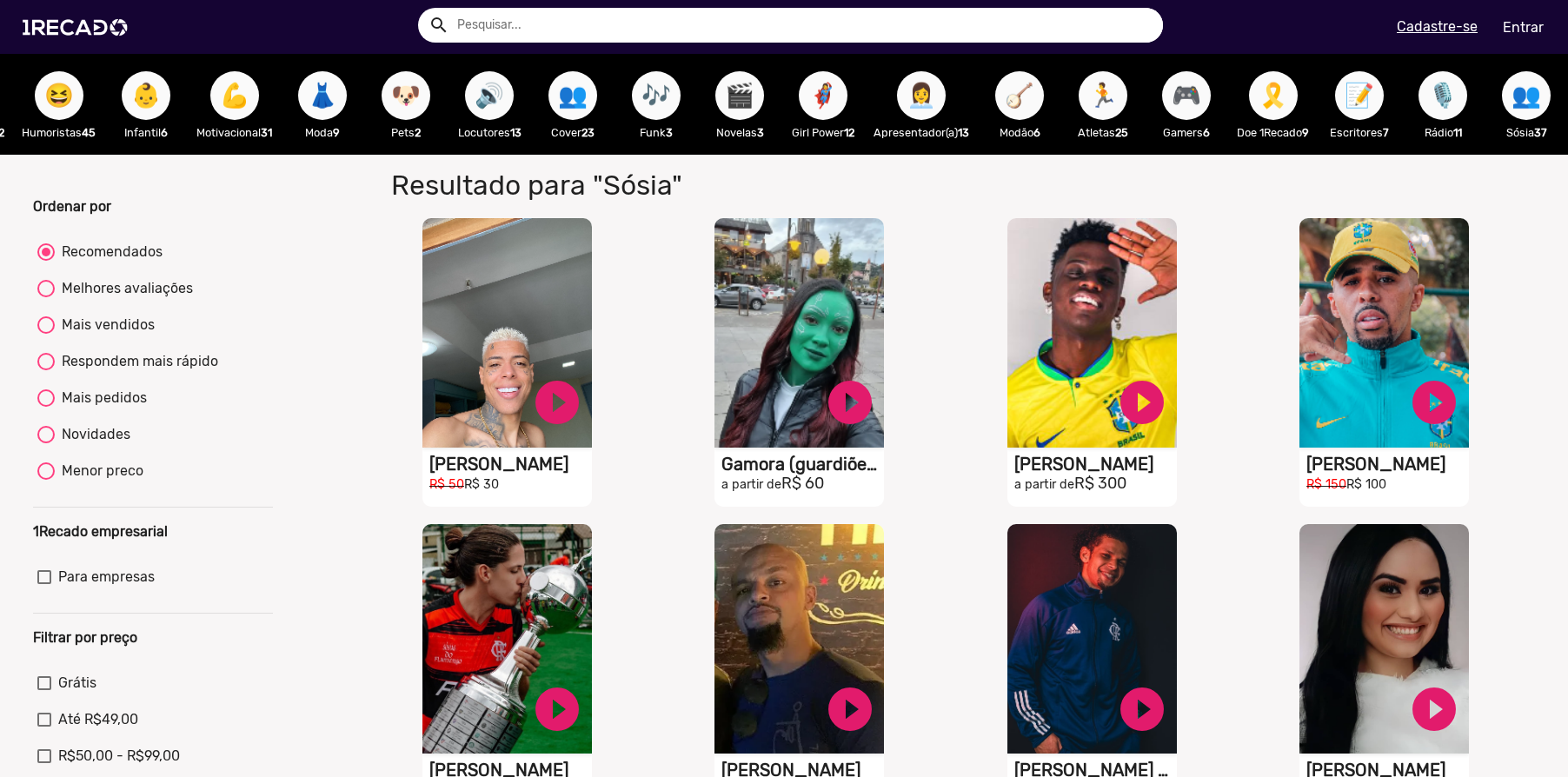
click at [1358, 86] on span "📝" at bounding box center [1359, 96] width 30 height 49
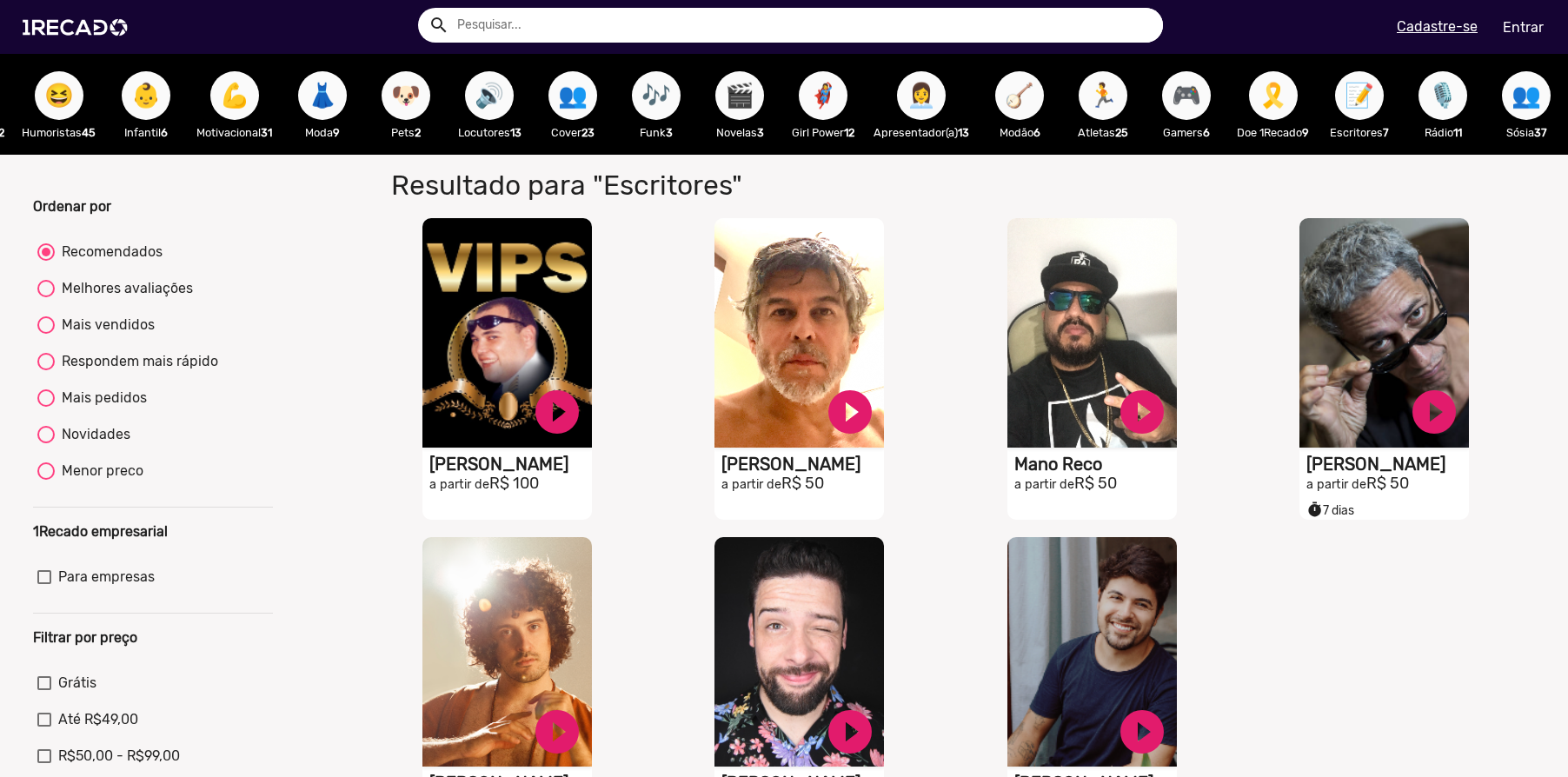
click at [818, 103] on span "🦸‍♀️" at bounding box center [823, 96] width 30 height 49
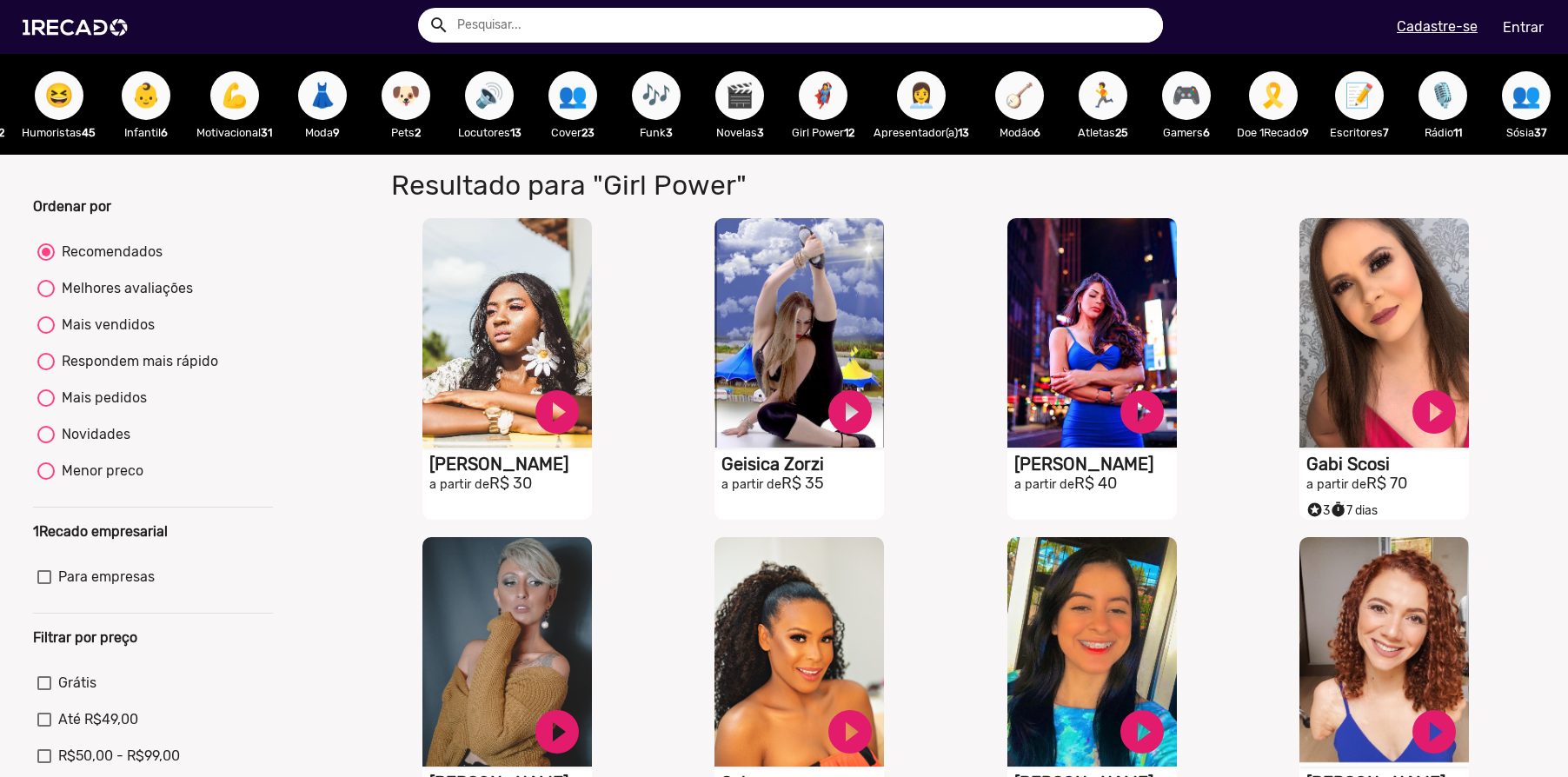
click at [897, 108] on button "👩‍💼" at bounding box center [921, 96] width 49 height 49
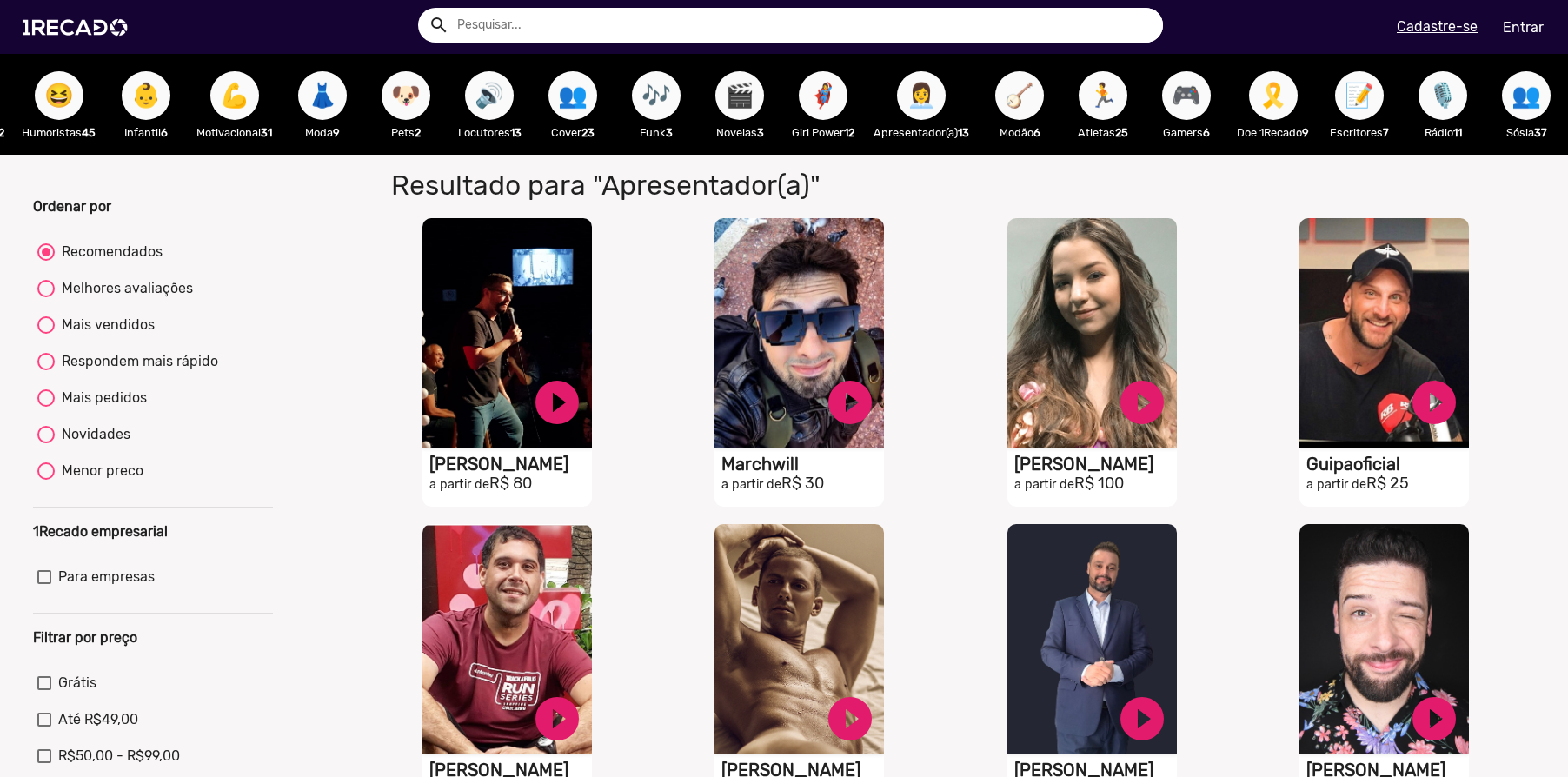
click at [1174, 90] on span "🎮" at bounding box center [1186, 96] width 30 height 49
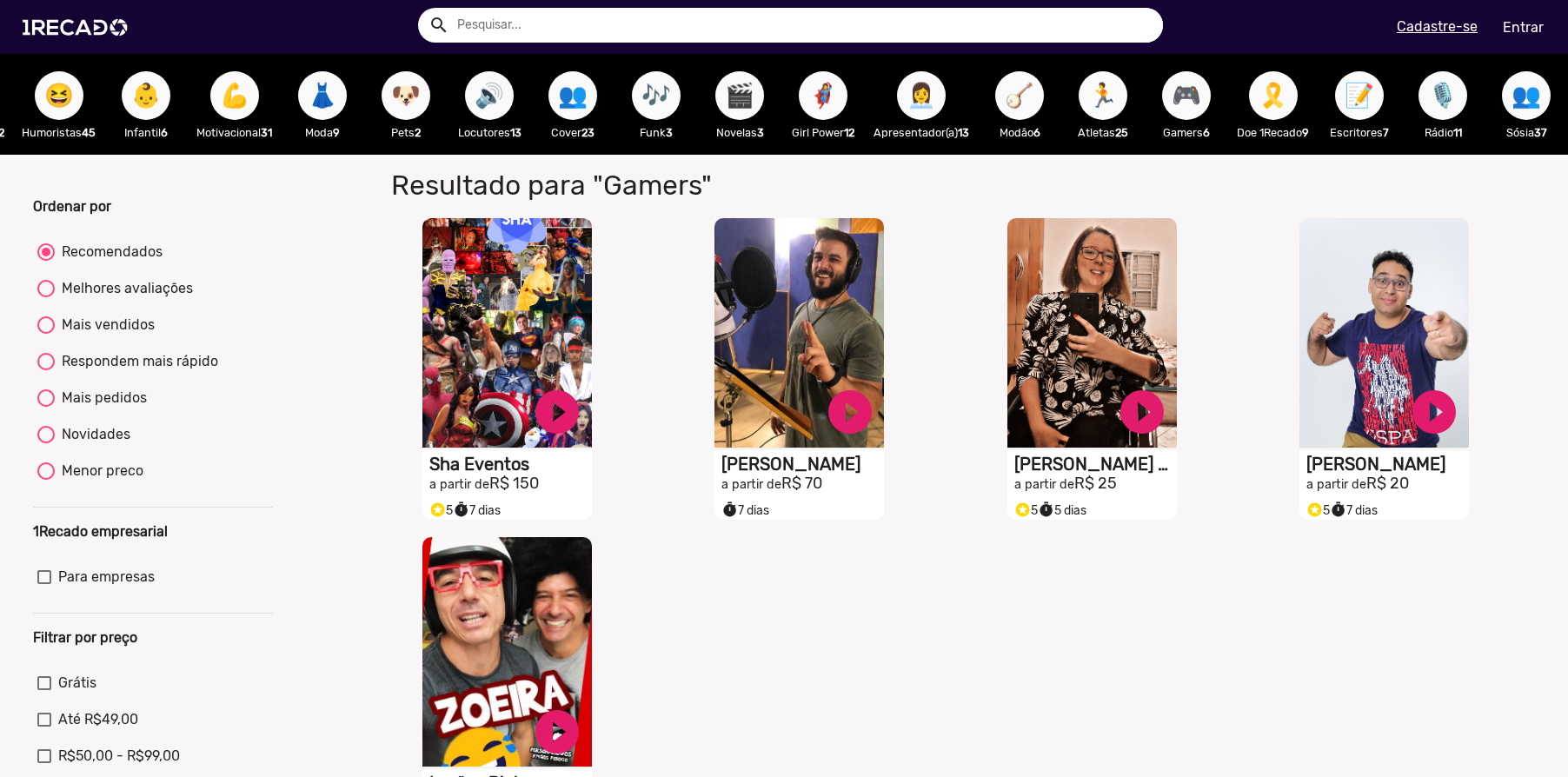
click at [657, 99] on span "🎶" at bounding box center [657, 96] width 30 height 49
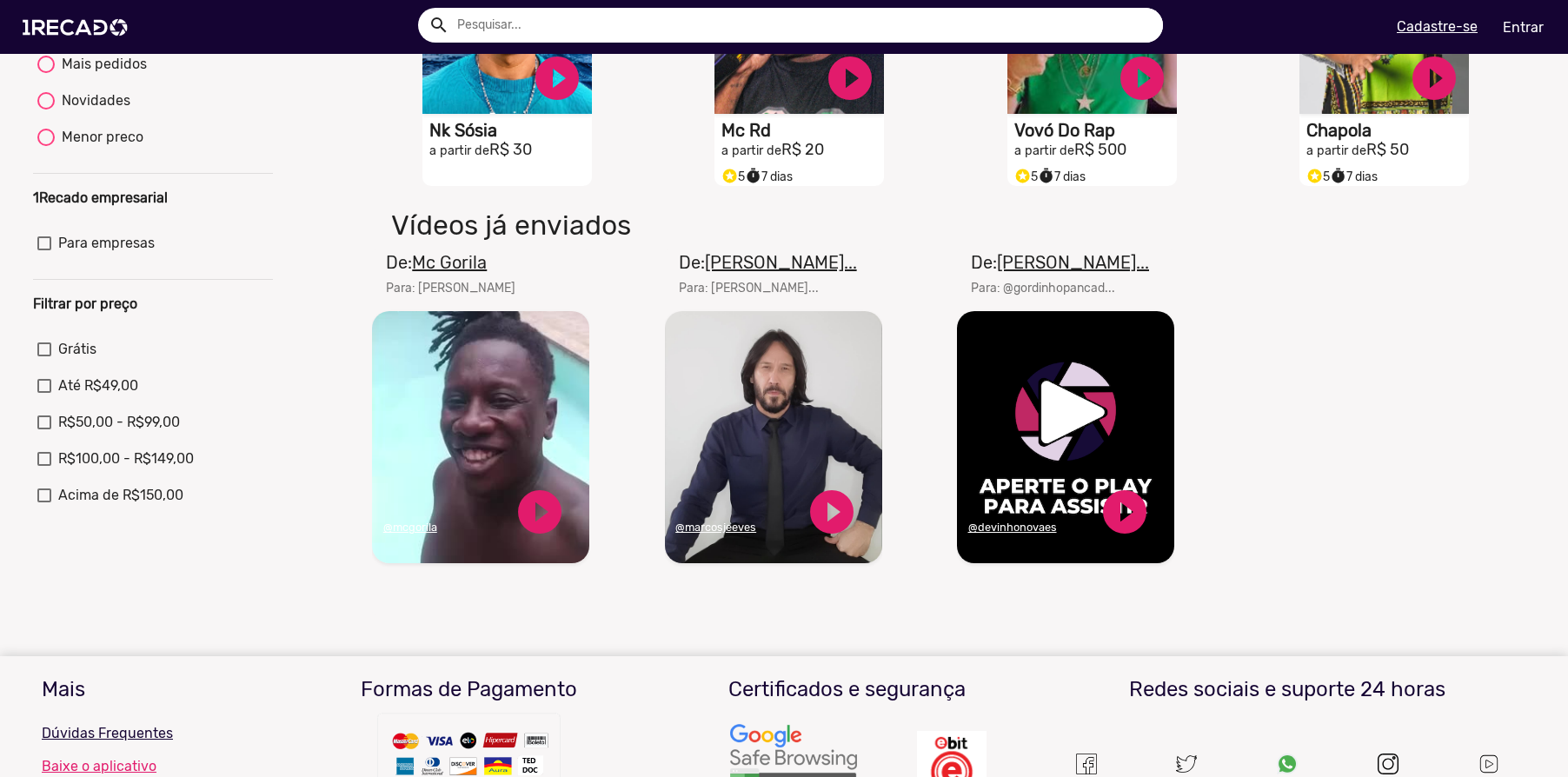
scroll to position [399, 0]
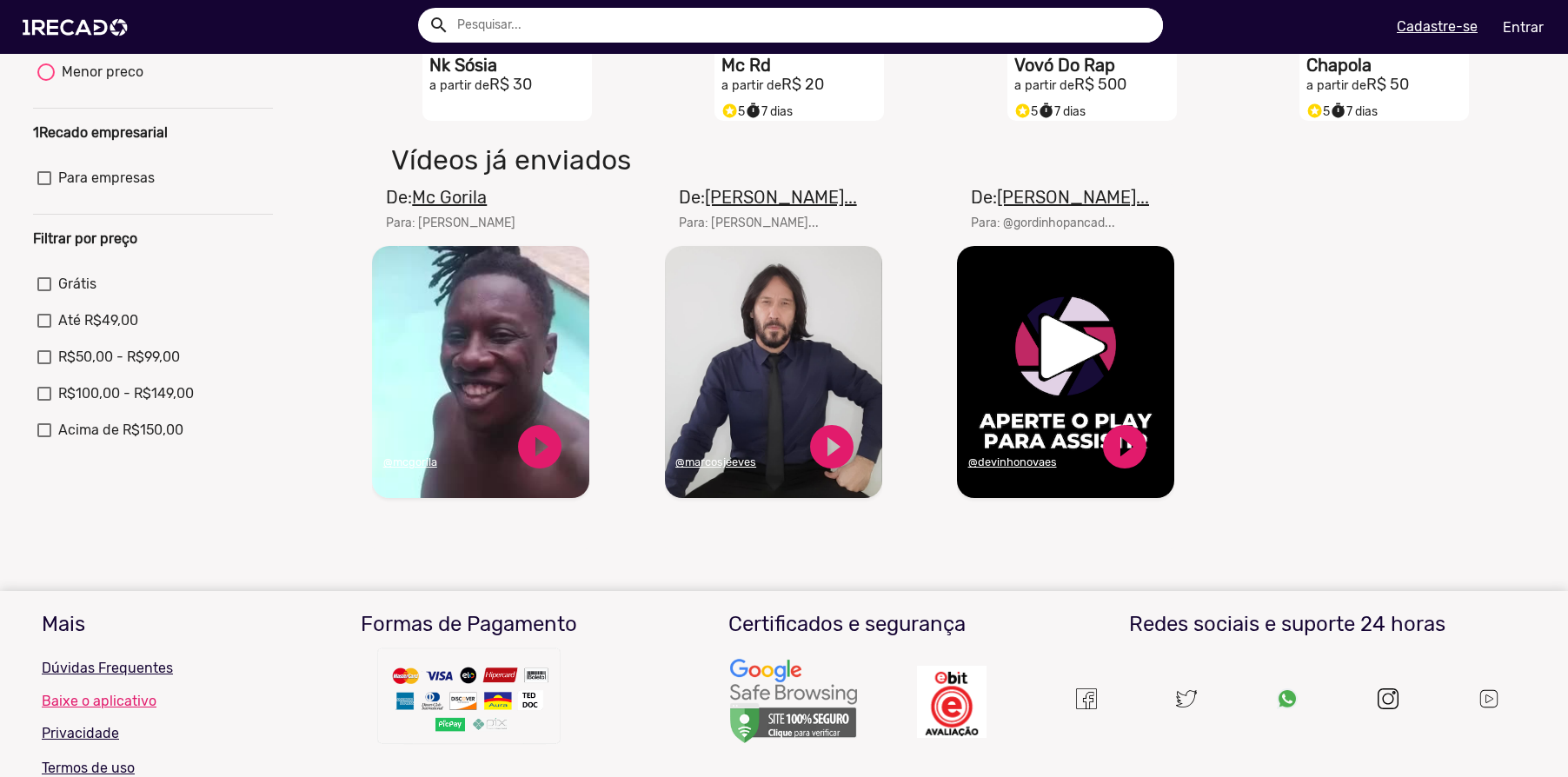
click at [467, 206] on u "Mc Gorila" at bounding box center [449, 197] width 74 height 21
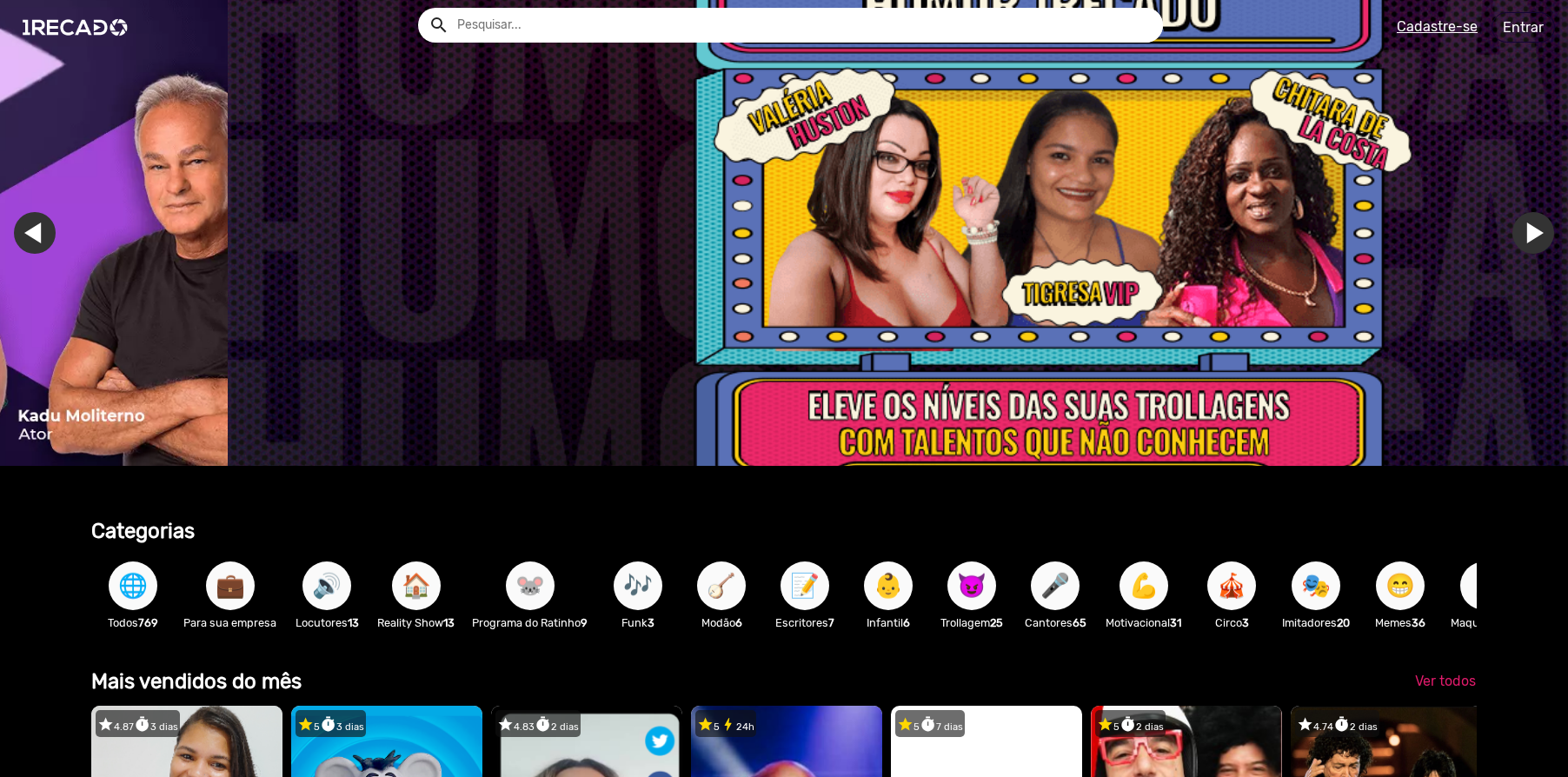
scroll to position [0, 4705]
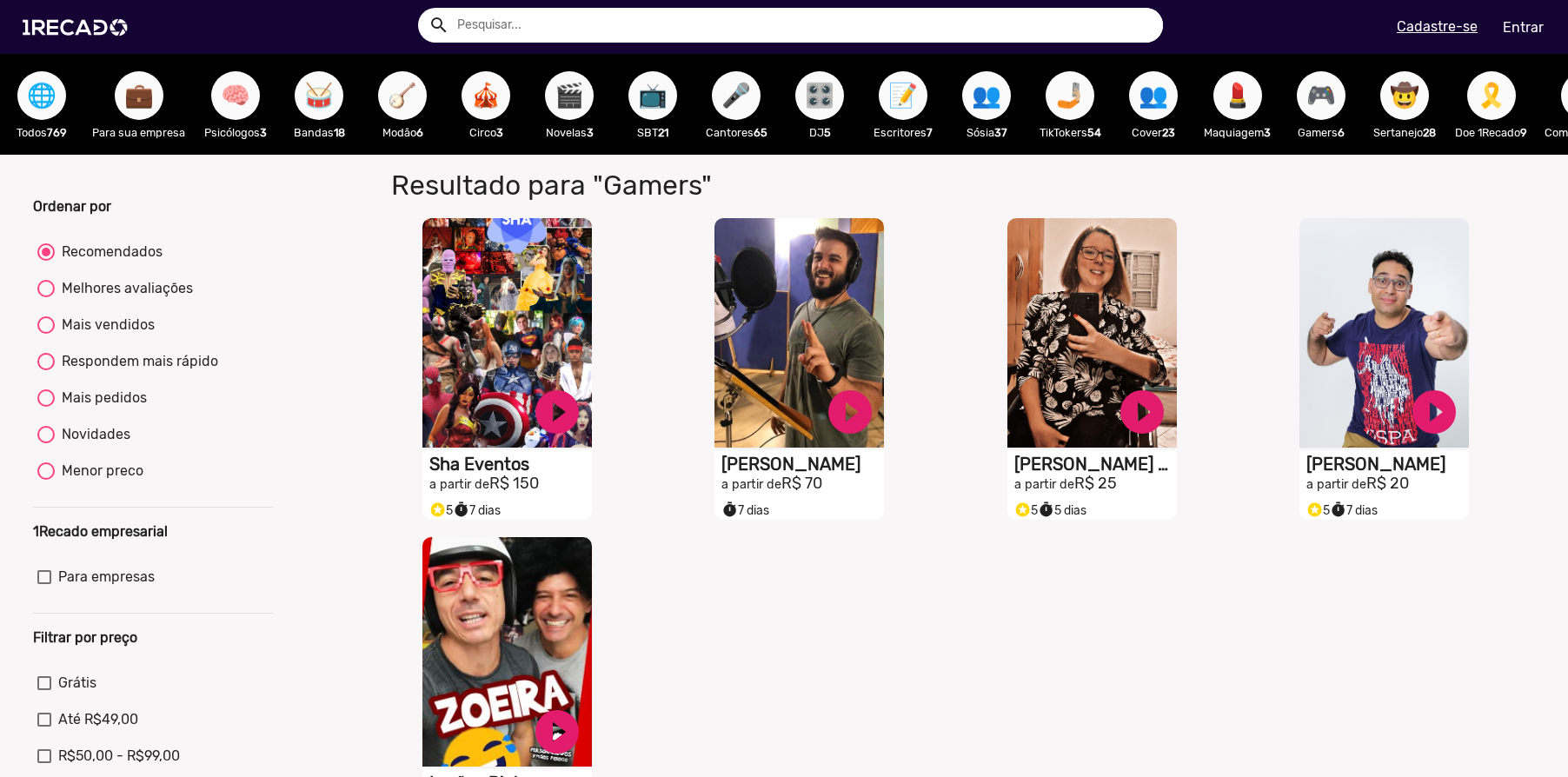
scroll to position [502, 0]
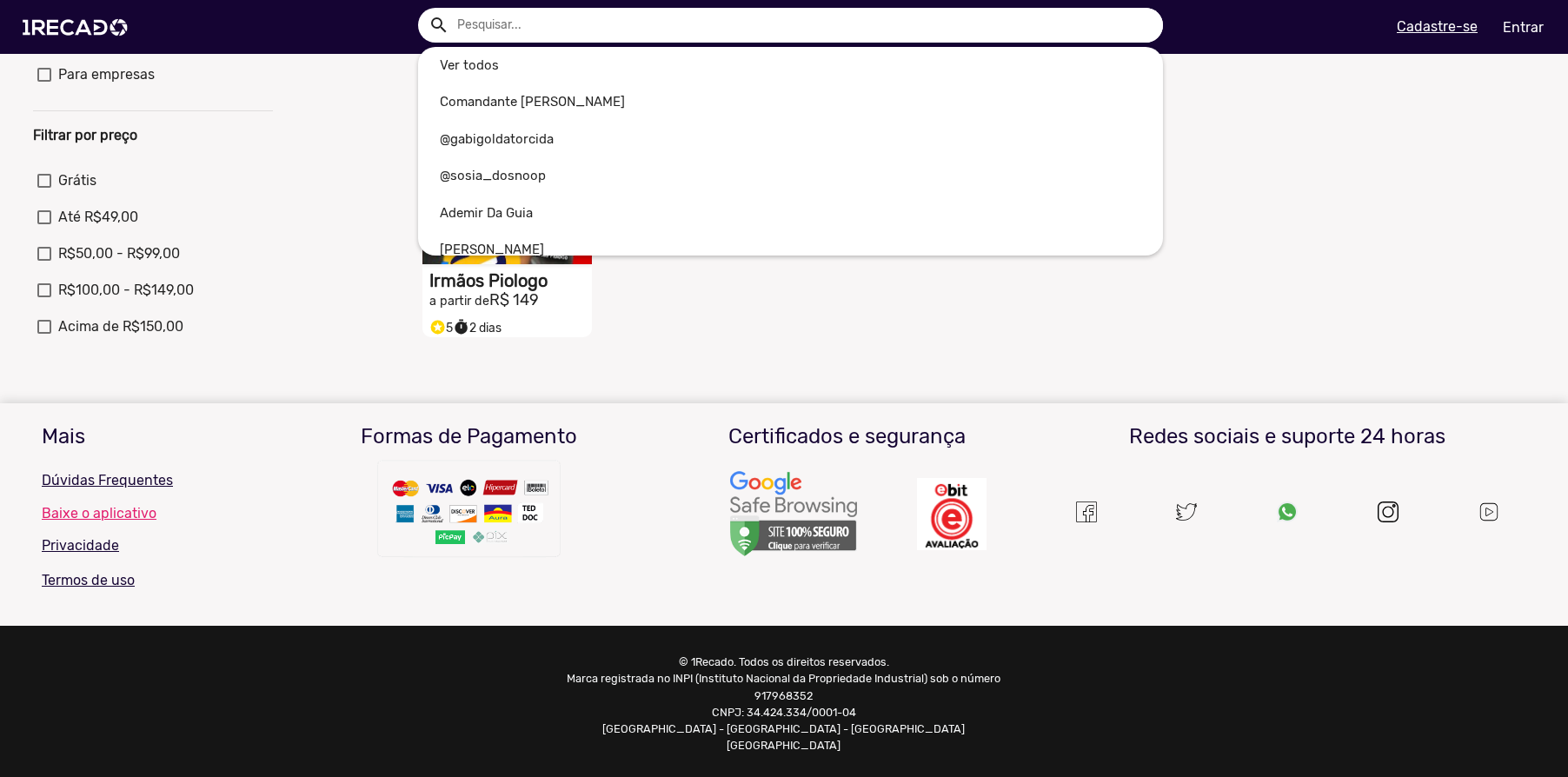
click at [482, 33] on input "text" at bounding box center [803, 25] width 719 height 34
click at [54, 98] on div at bounding box center [784, 388] width 1568 height 777
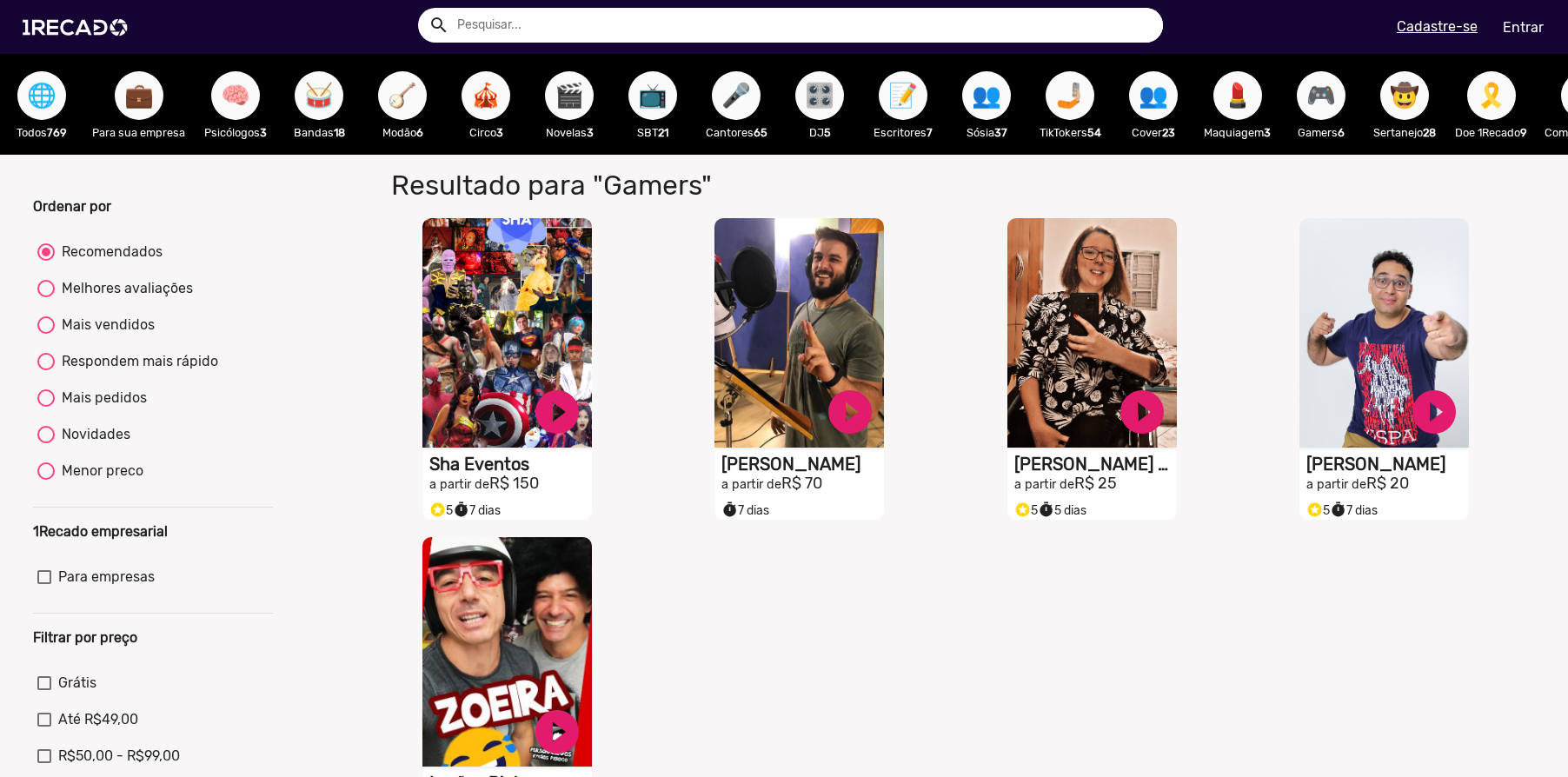
click at [38, 94] on span "🌐" at bounding box center [42, 96] width 30 height 49
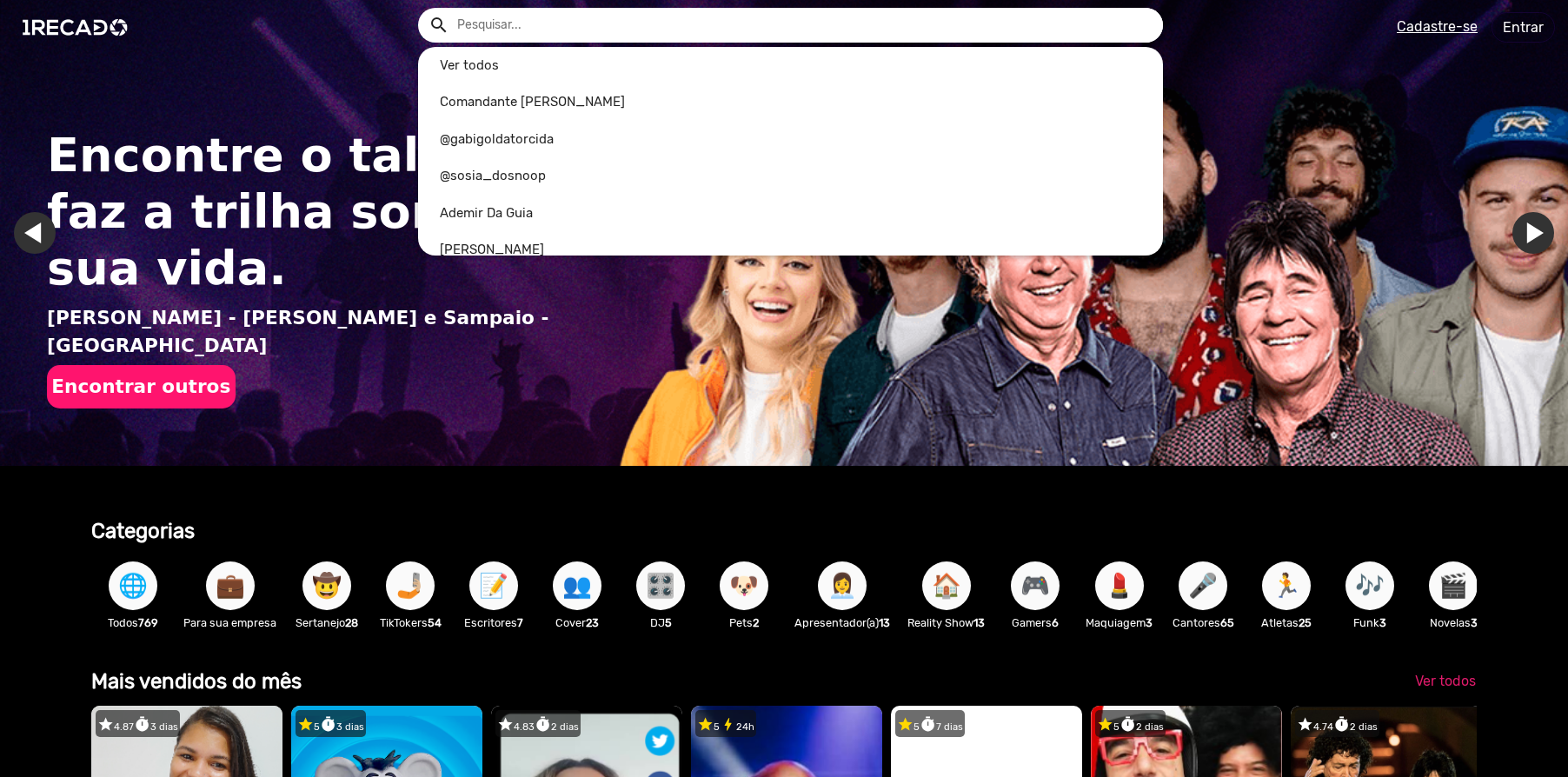
click at [509, 27] on input "text" at bounding box center [803, 25] width 719 height 34
click at [487, 22] on input "text" at bounding box center [803, 25] width 719 height 34
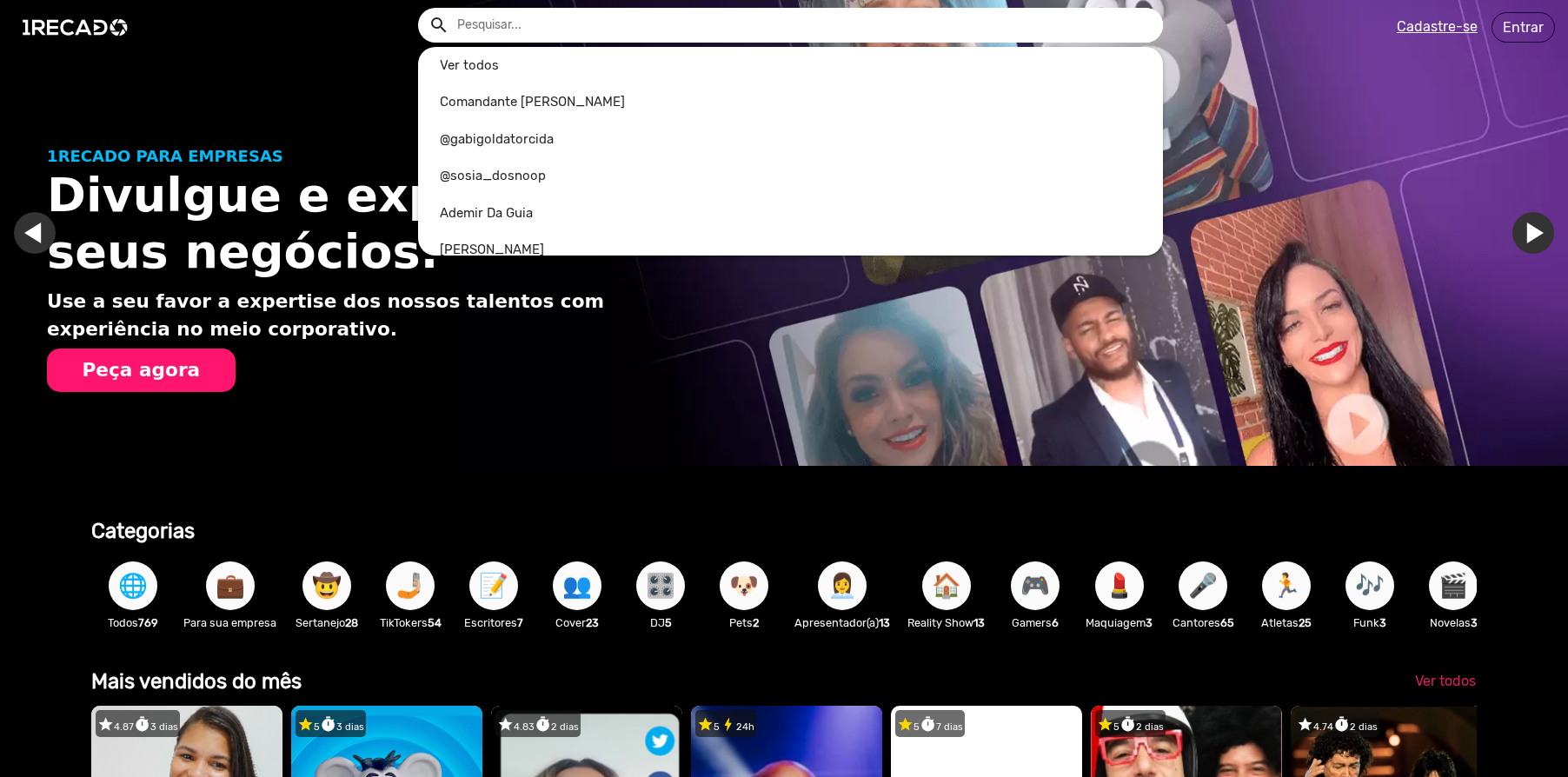
scroll to position [0, 3137]
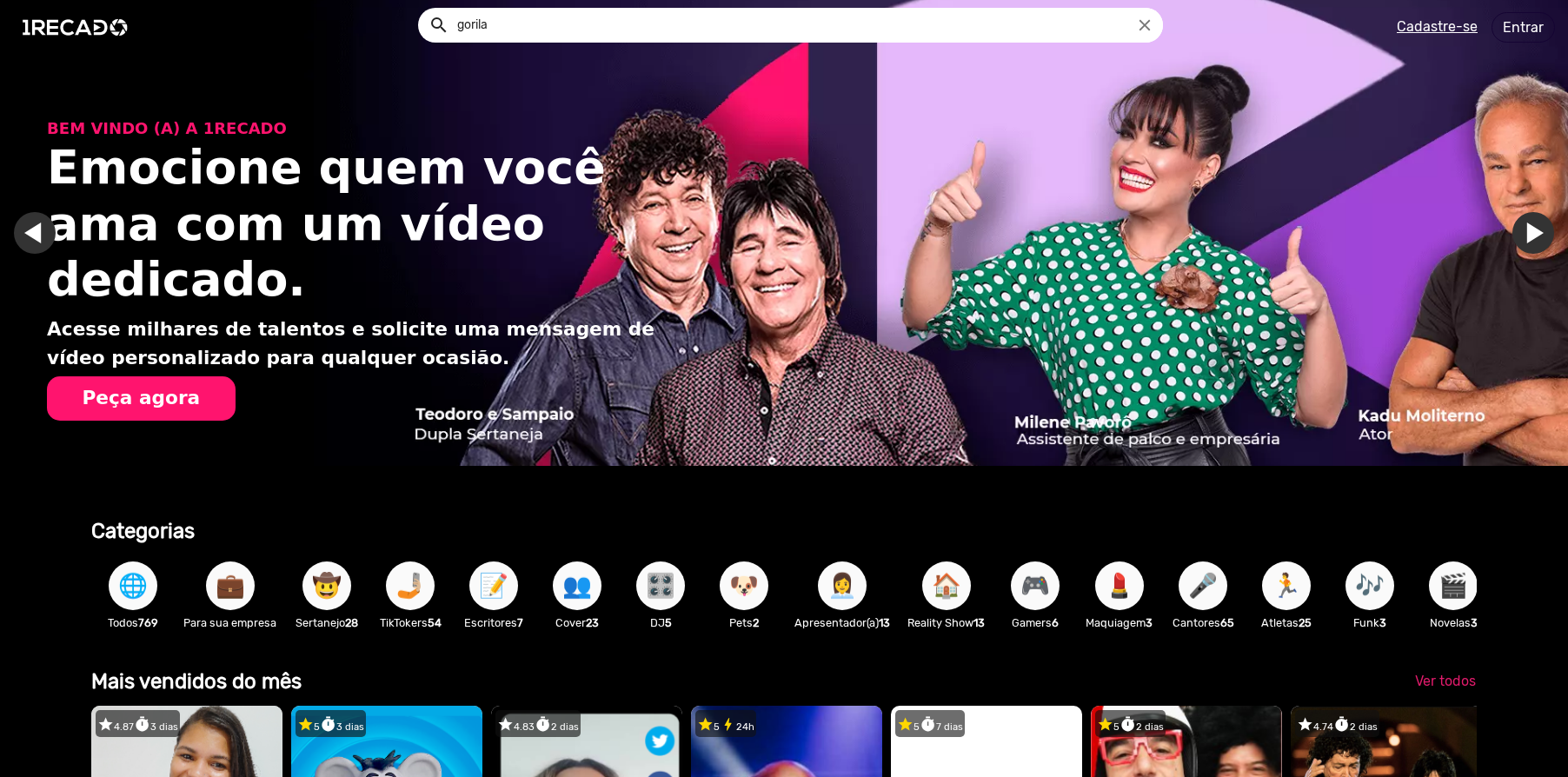
type input "gorila"
click at [437, 24] on button "search" at bounding box center [438, 24] width 31 height 31
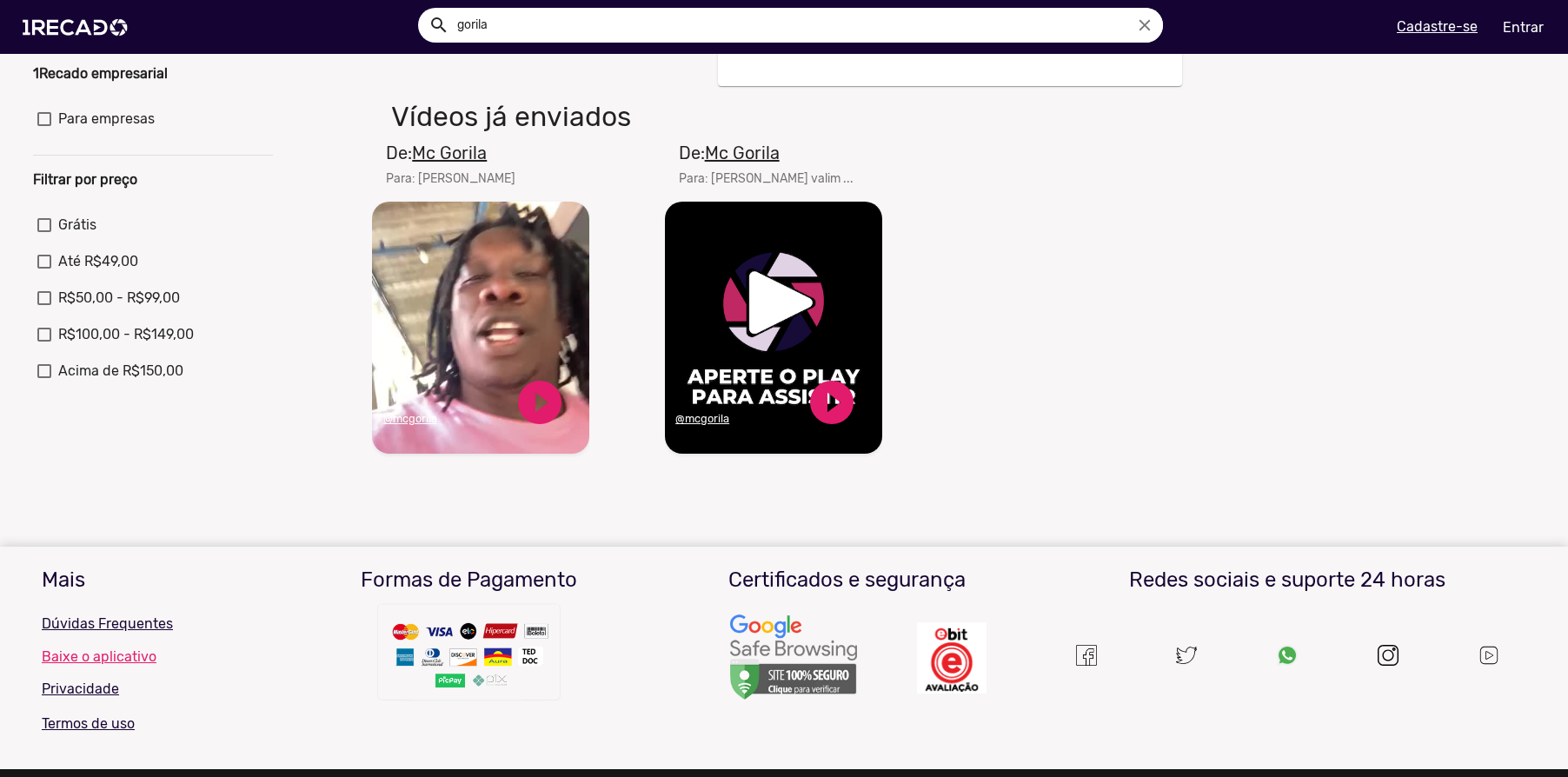
scroll to position [454, 0]
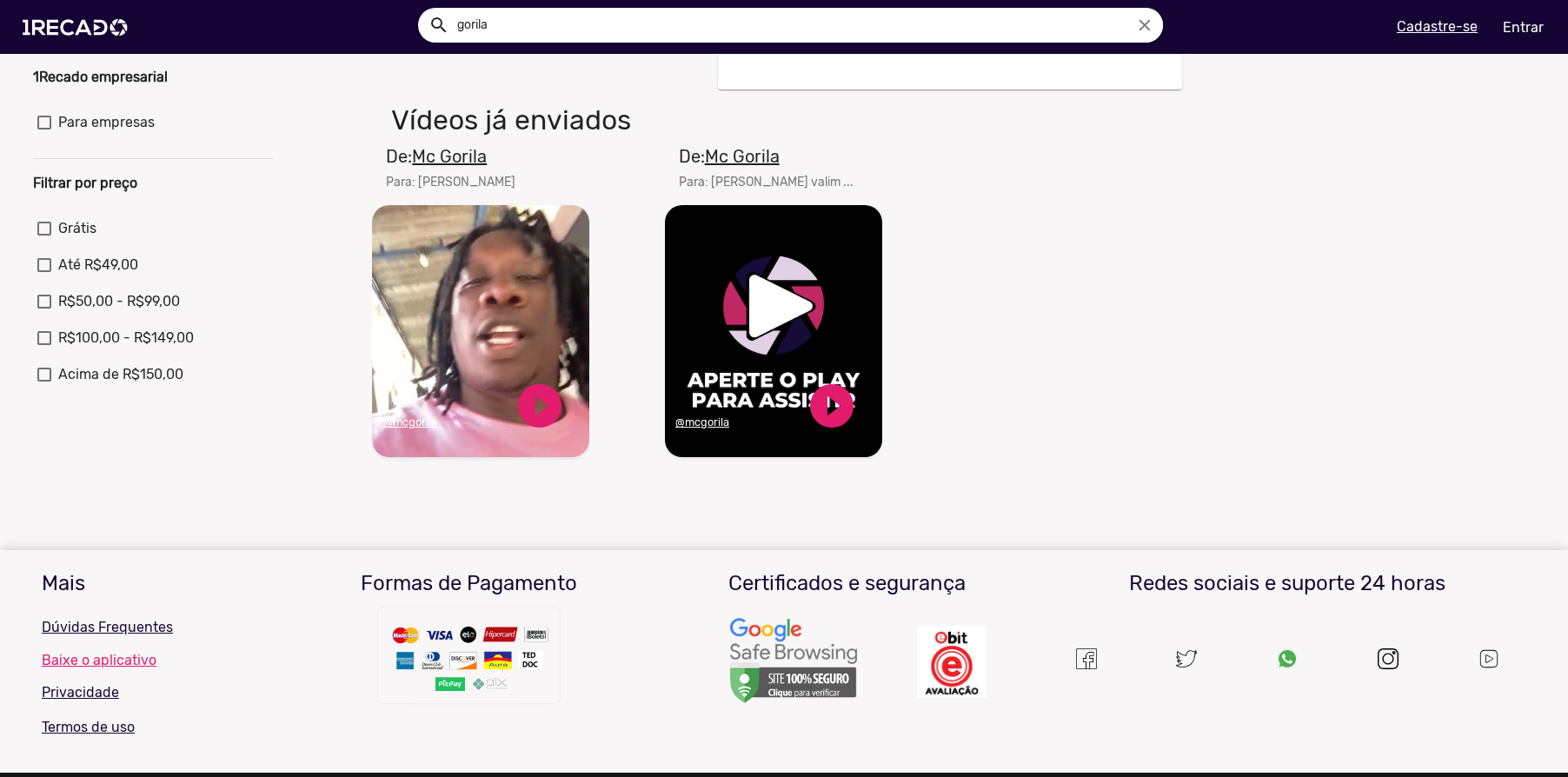
click at [472, 167] on u "Mc Gorila" at bounding box center [449, 156] width 74 height 21
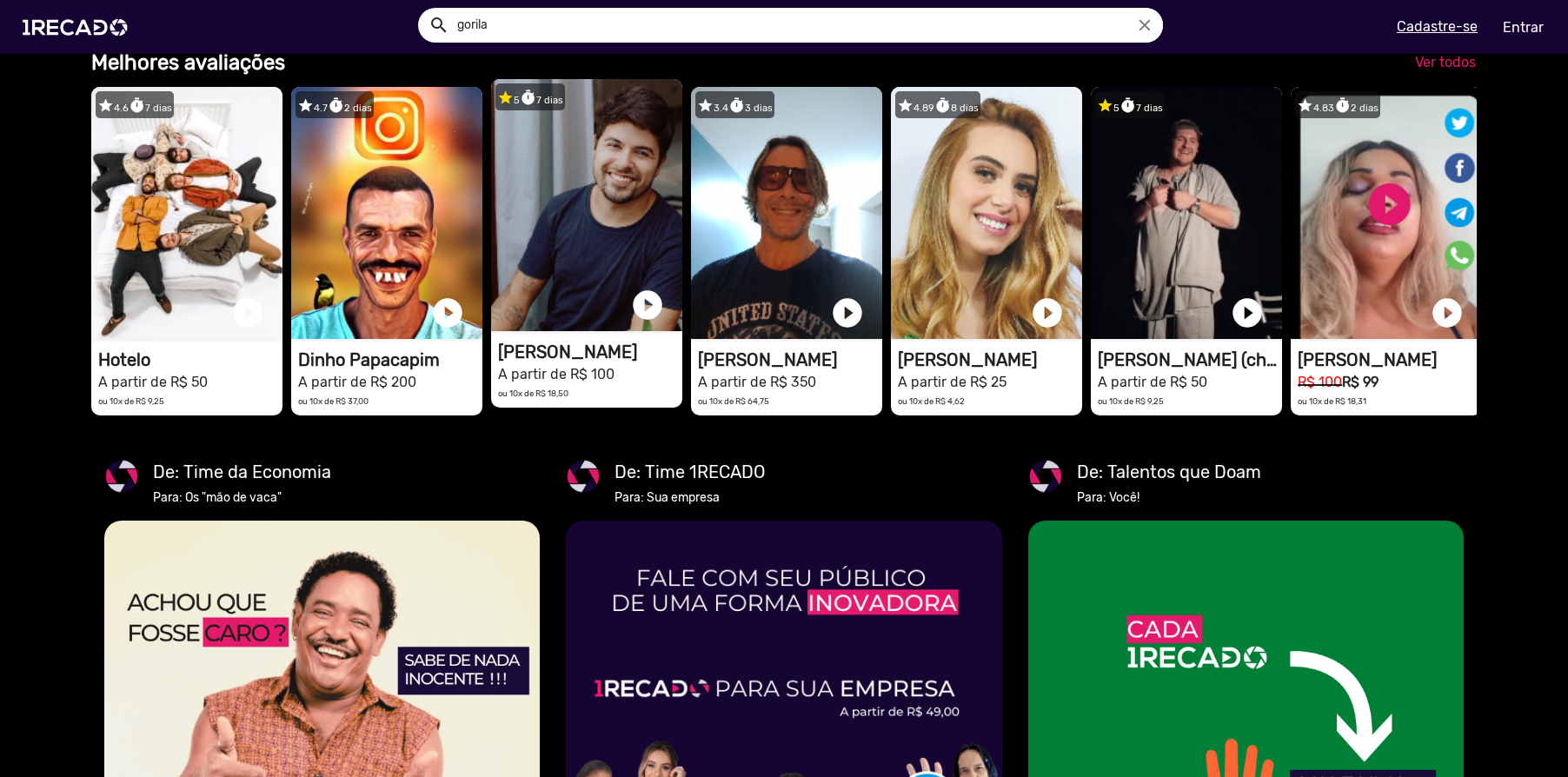
scroll to position [0, 3137]
